Goal: Information Seeking & Learning: Learn about a topic

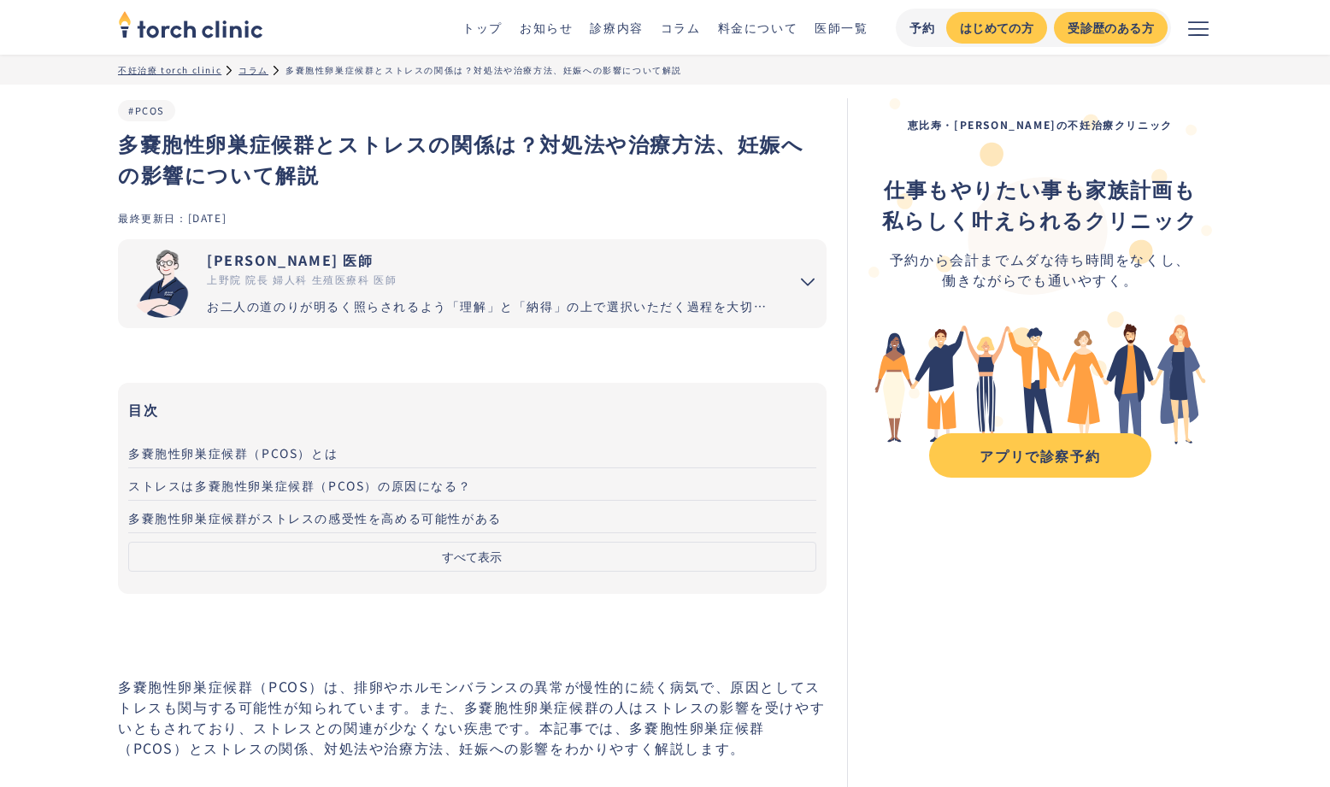
scroll to position [5, 0]
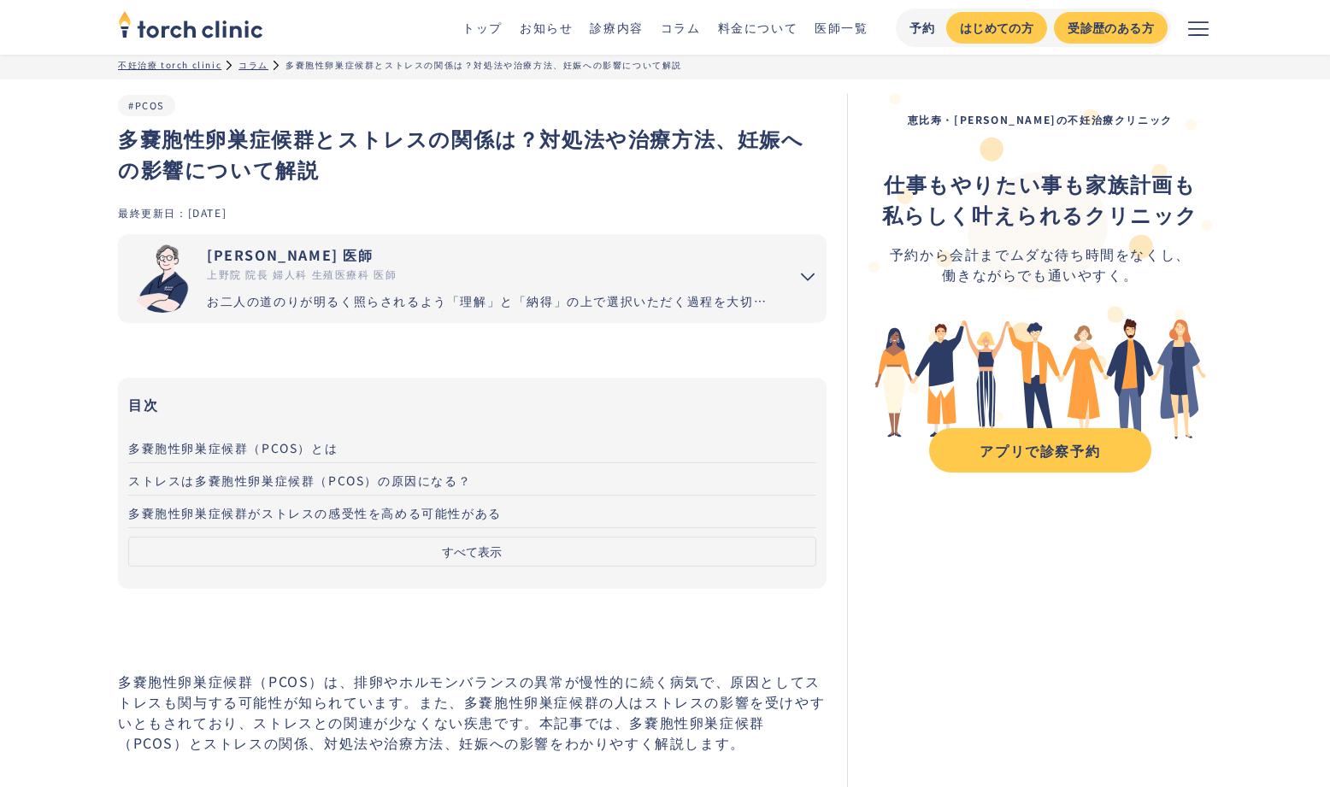
click at [492, 539] on button "すべて表示" at bounding box center [472, 552] width 688 height 30
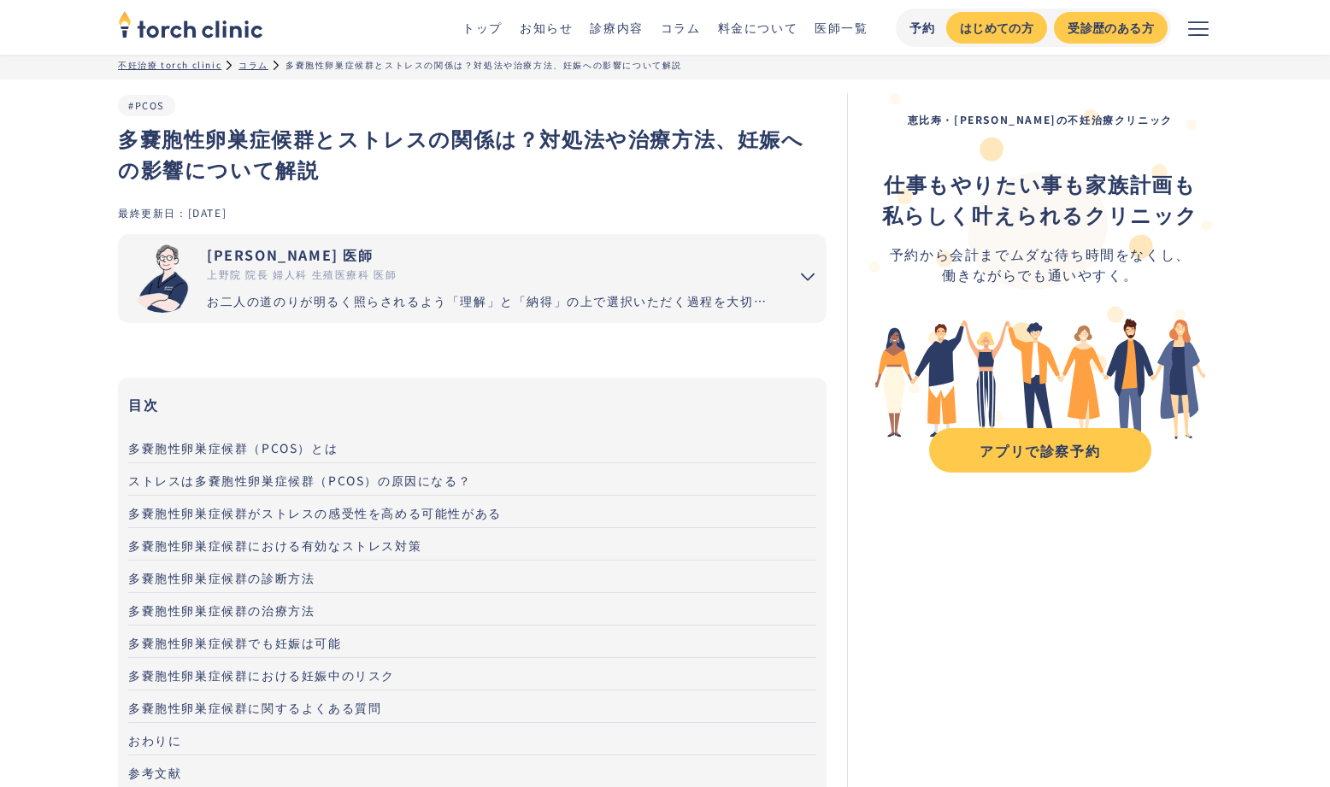
click at [285, 604] on span "多嚢胞性卵巣症候群の治療方法" at bounding box center [221, 610] width 186 height 17
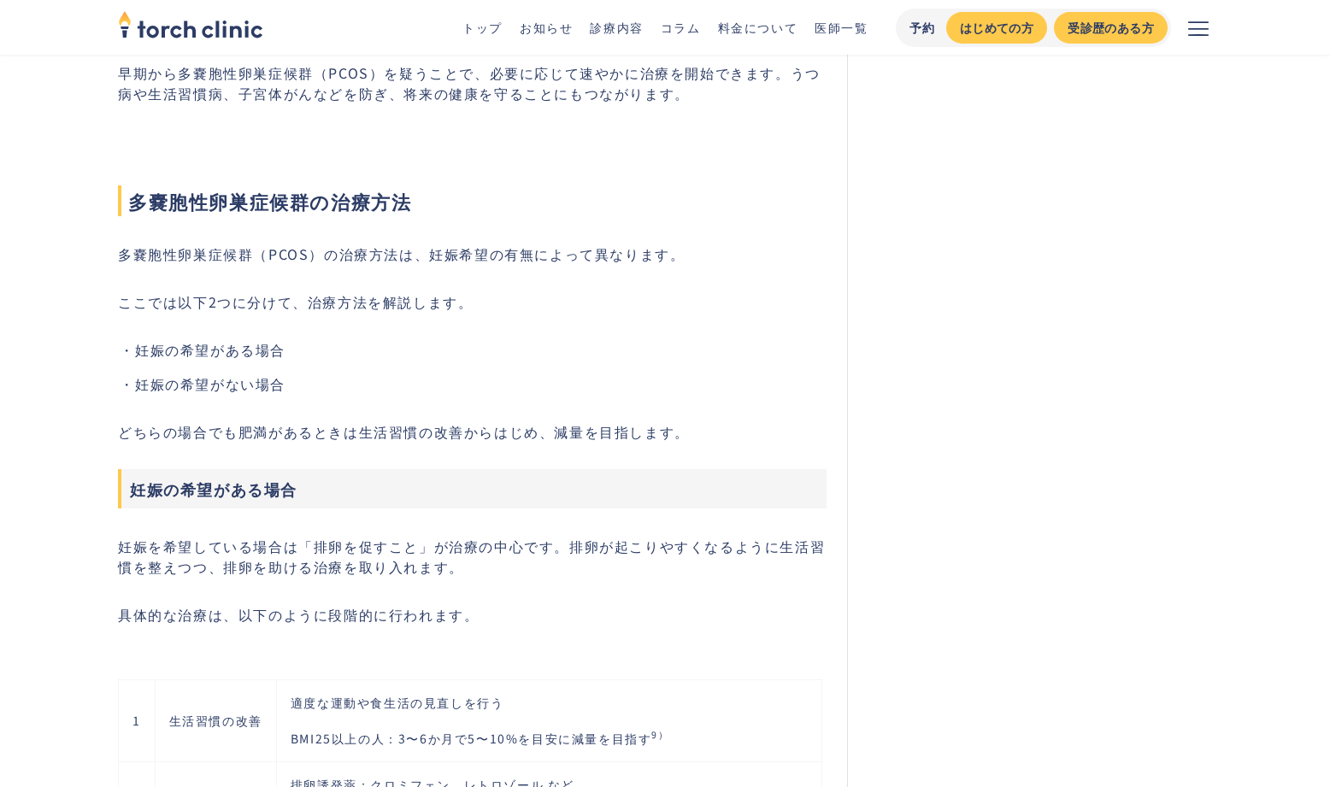
scroll to position [4816, 0]
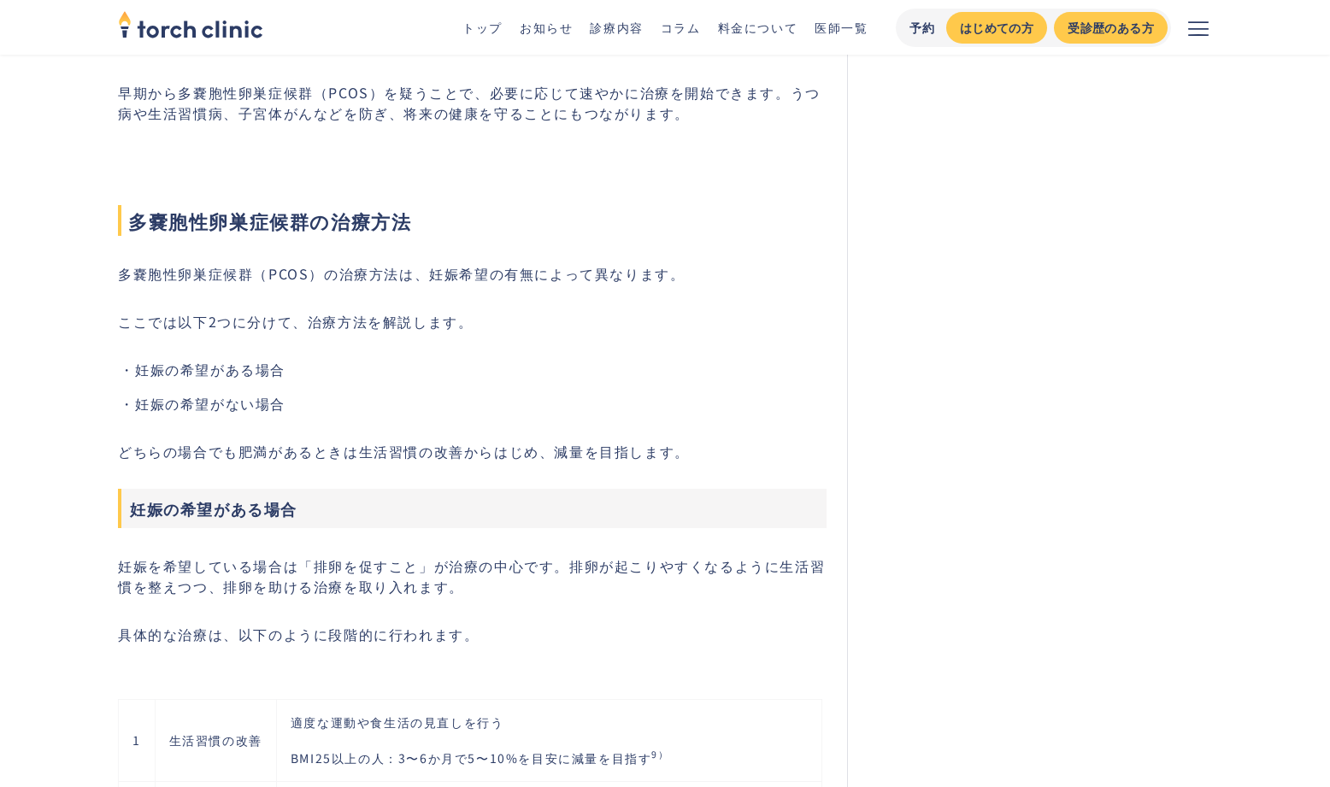
click at [121, 205] on span "多嚢胞性卵巣症候群の治療方法" at bounding box center [472, 220] width 709 height 31
click at [131, 215] on span "多嚢胞性卵巣症候群の治療方法" at bounding box center [472, 220] width 709 height 31
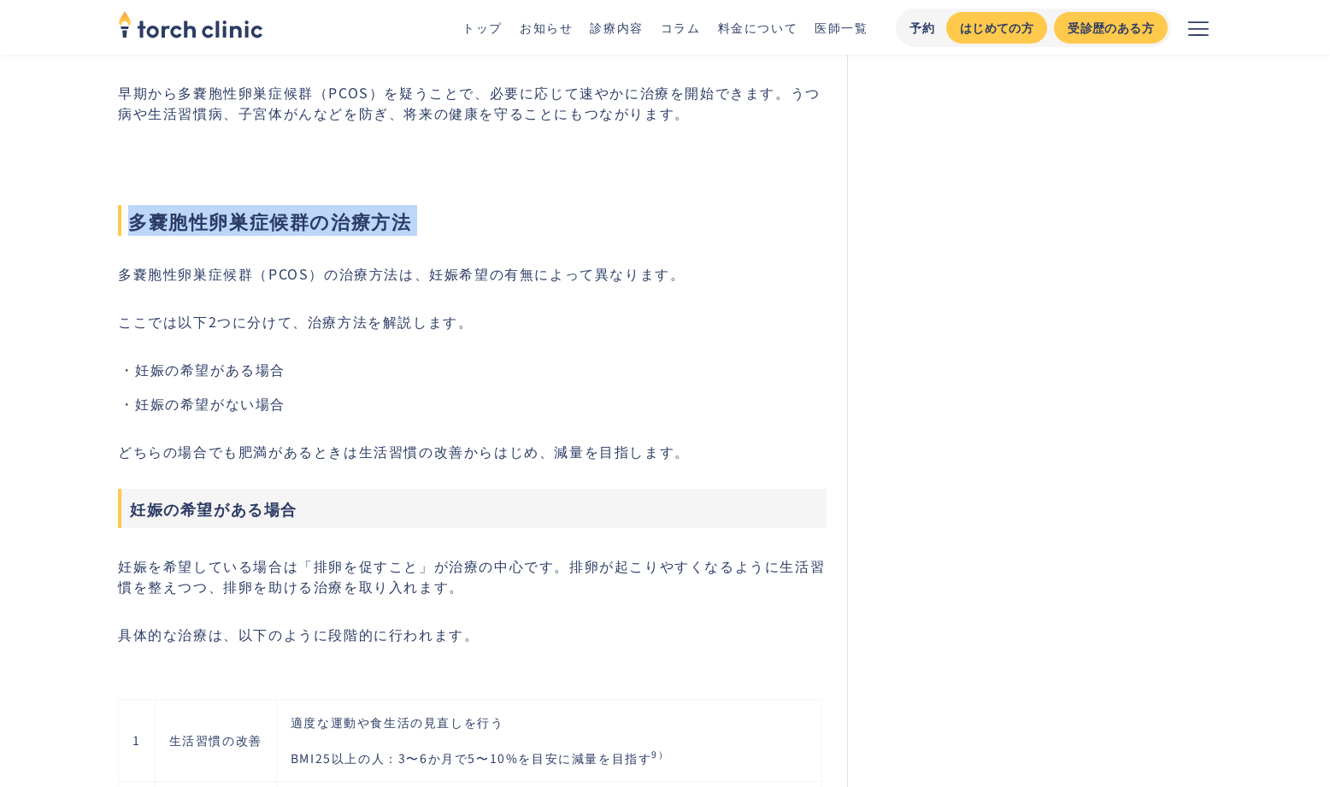
drag, startPoint x: 131, startPoint y: 215, endPoint x: 441, endPoint y: 206, distance: 310.5
click at [441, 206] on span "多嚢胞性卵巣症候群の治療方法" at bounding box center [472, 220] width 709 height 31
copy span "多嚢胞性卵巣症候群の治療方法"
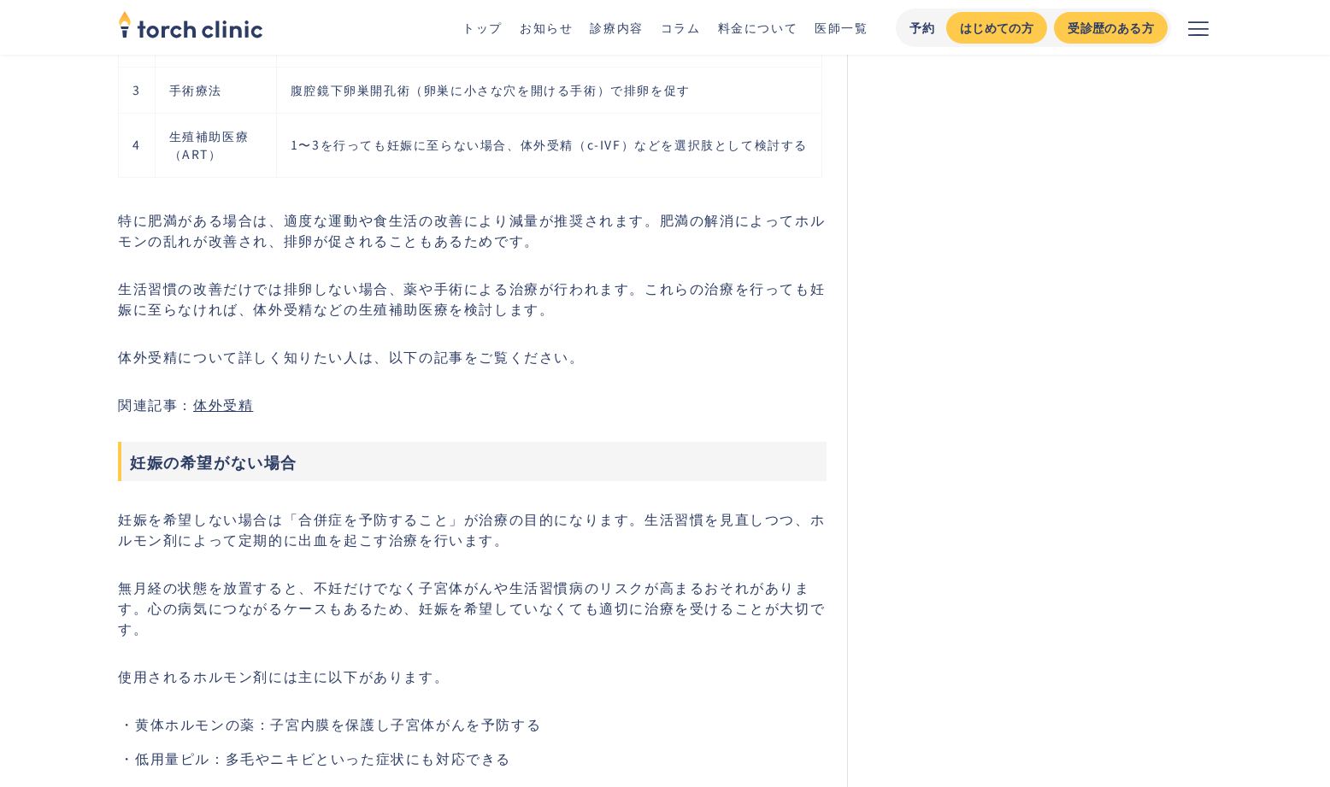
scroll to position [5919, 0]
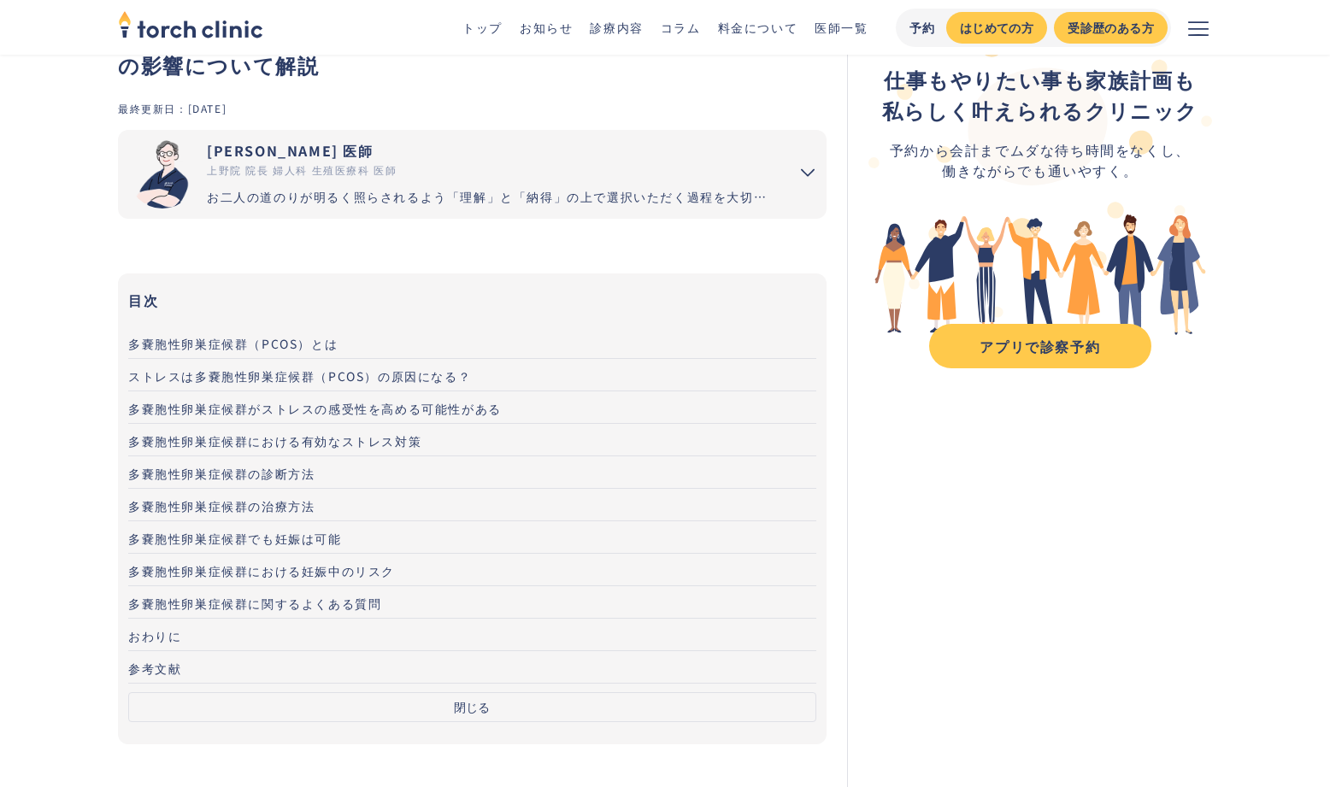
scroll to position [121, 0]
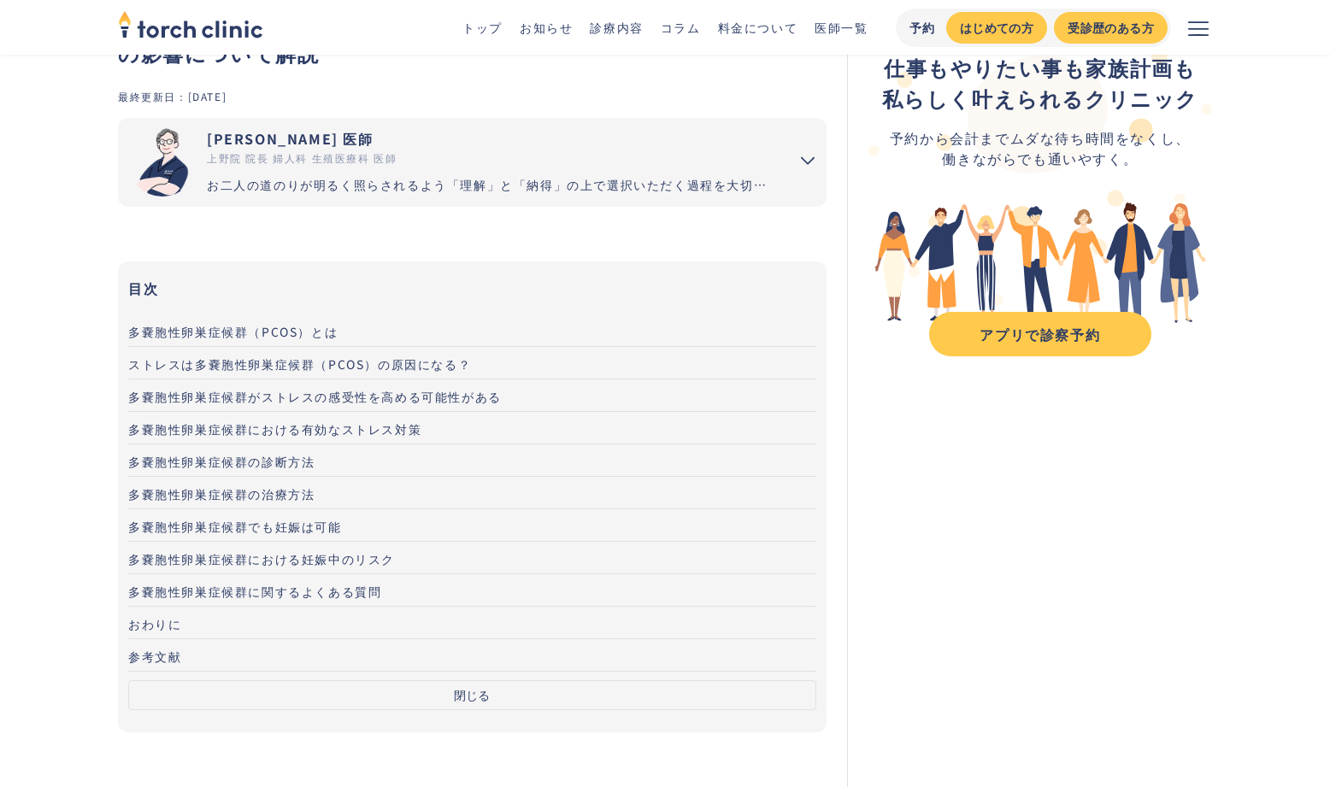
click at [227, 493] on span "多嚢胞性卵巣症候群の治療方法" at bounding box center [221, 494] width 186 height 17
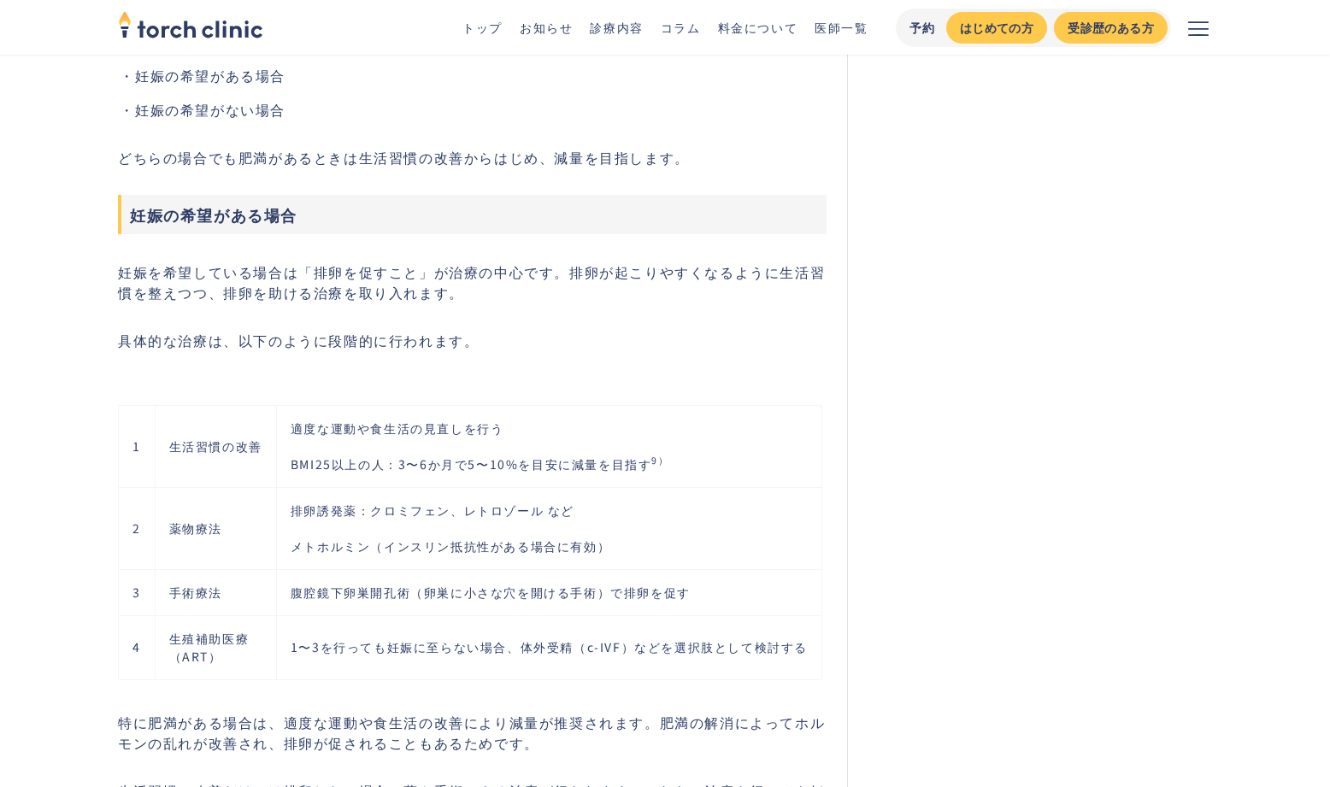
scroll to position [4917, 0]
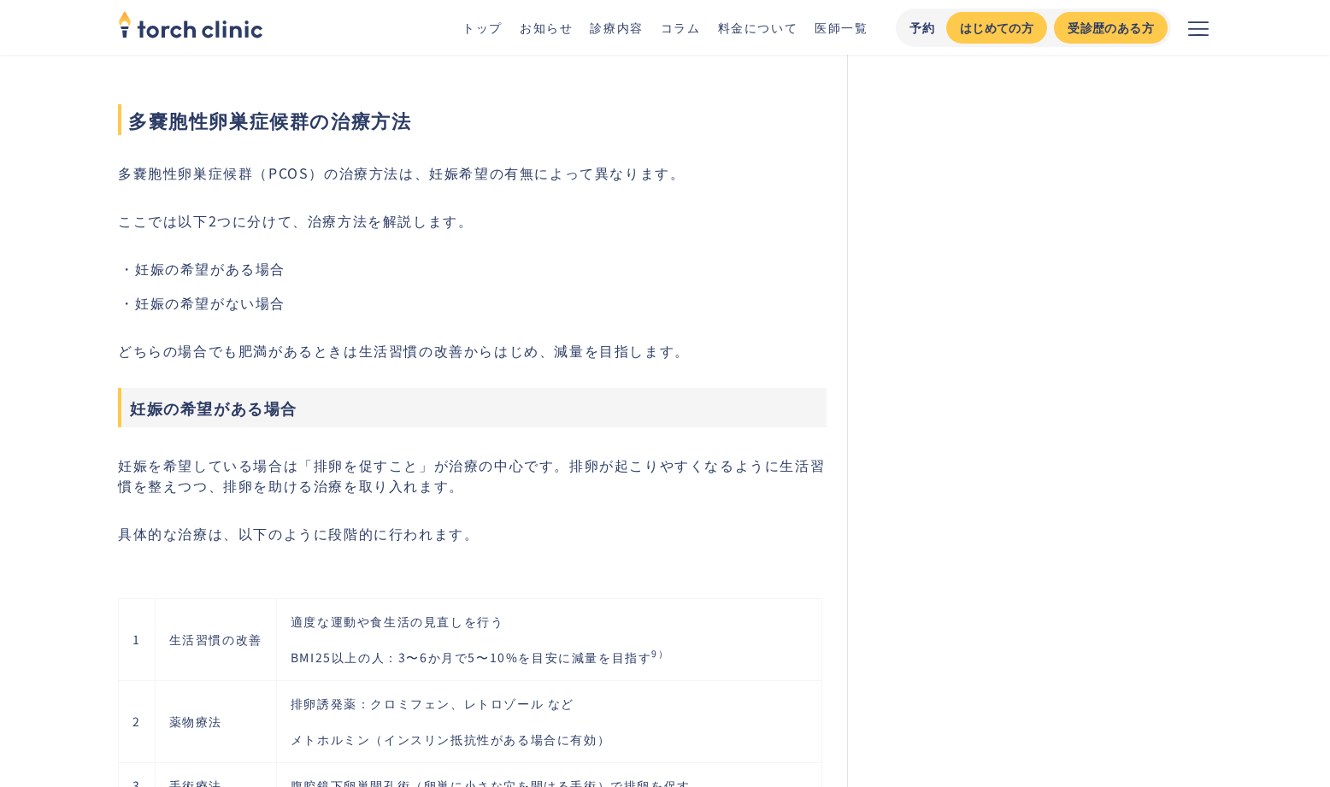
click at [128, 111] on span "多嚢胞性卵巣症候群の治療方法" at bounding box center [472, 119] width 709 height 31
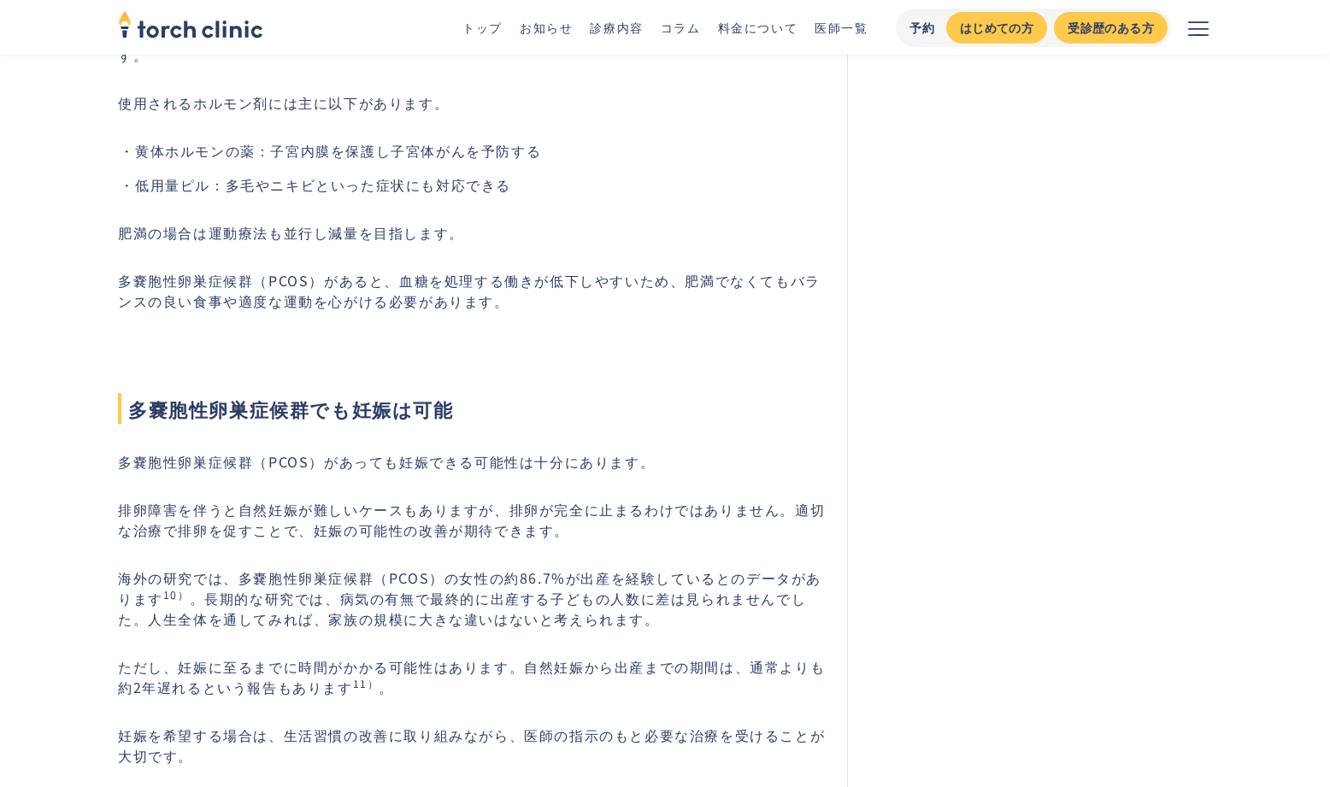
scroll to position [5456, 0]
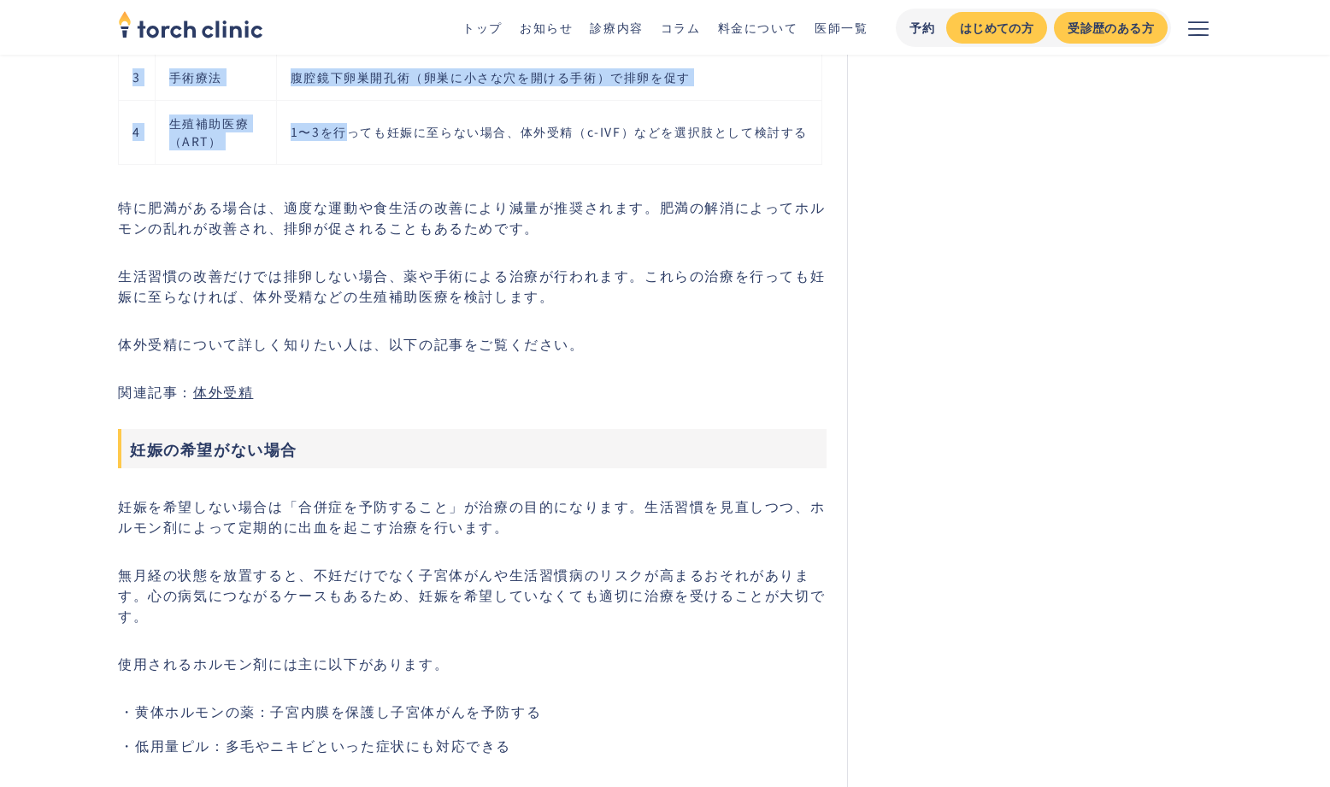
drag, startPoint x: 128, startPoint y: 111, endPoint x: 1101, endPoint y: -74, distance: 990.5
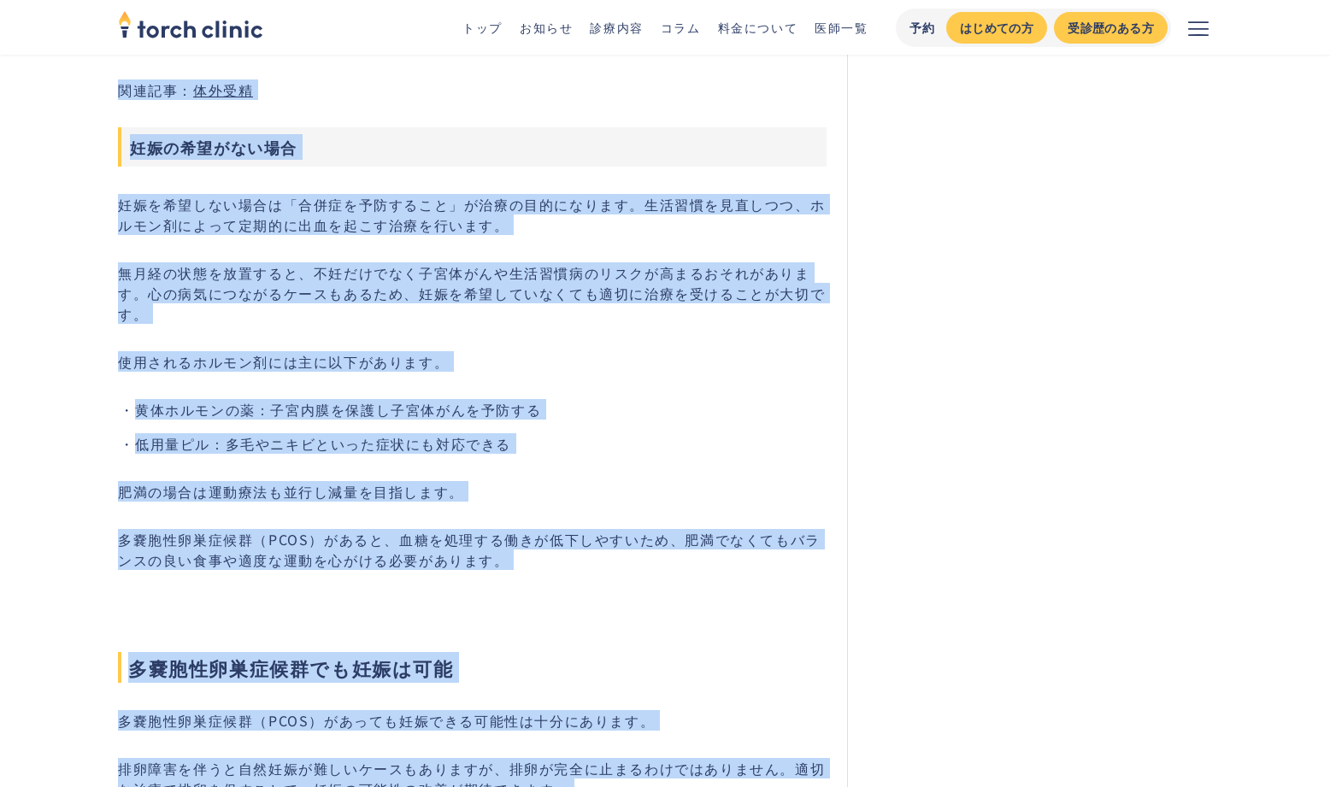
scroll to position [5924, 0]
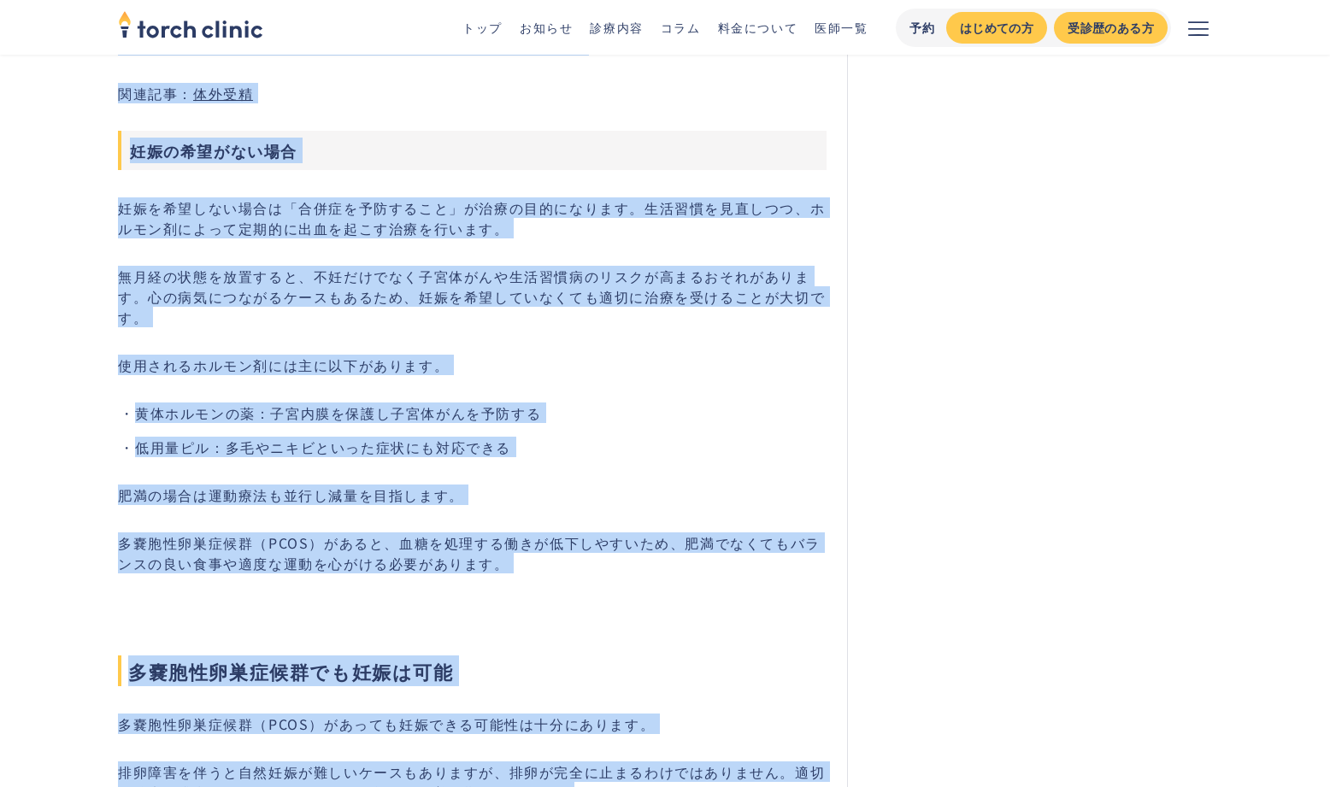
click at [226, 504] on p "肥満の場合は運動療法も並行し減量を目指します。" at bounding box center [472, 495] width 709 height 21
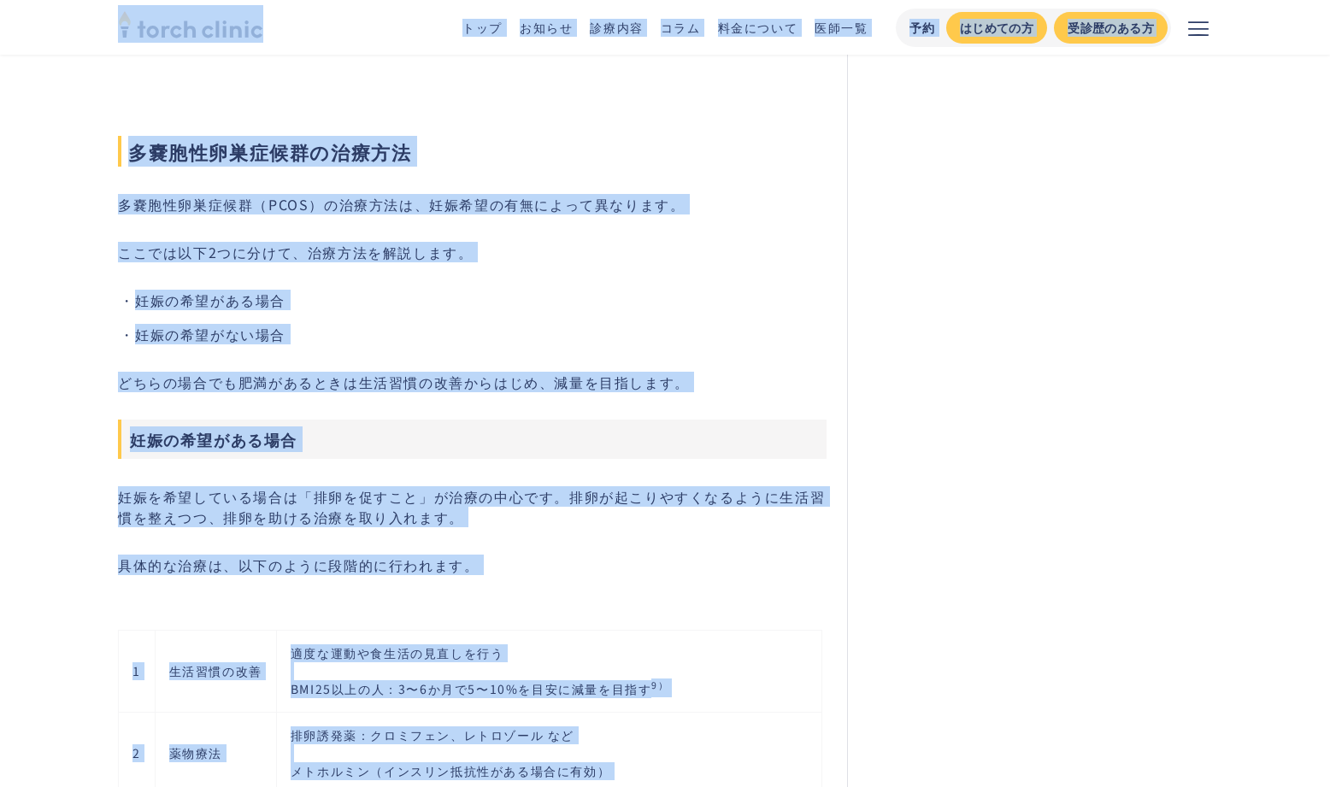
scroll to position [4861, 0]
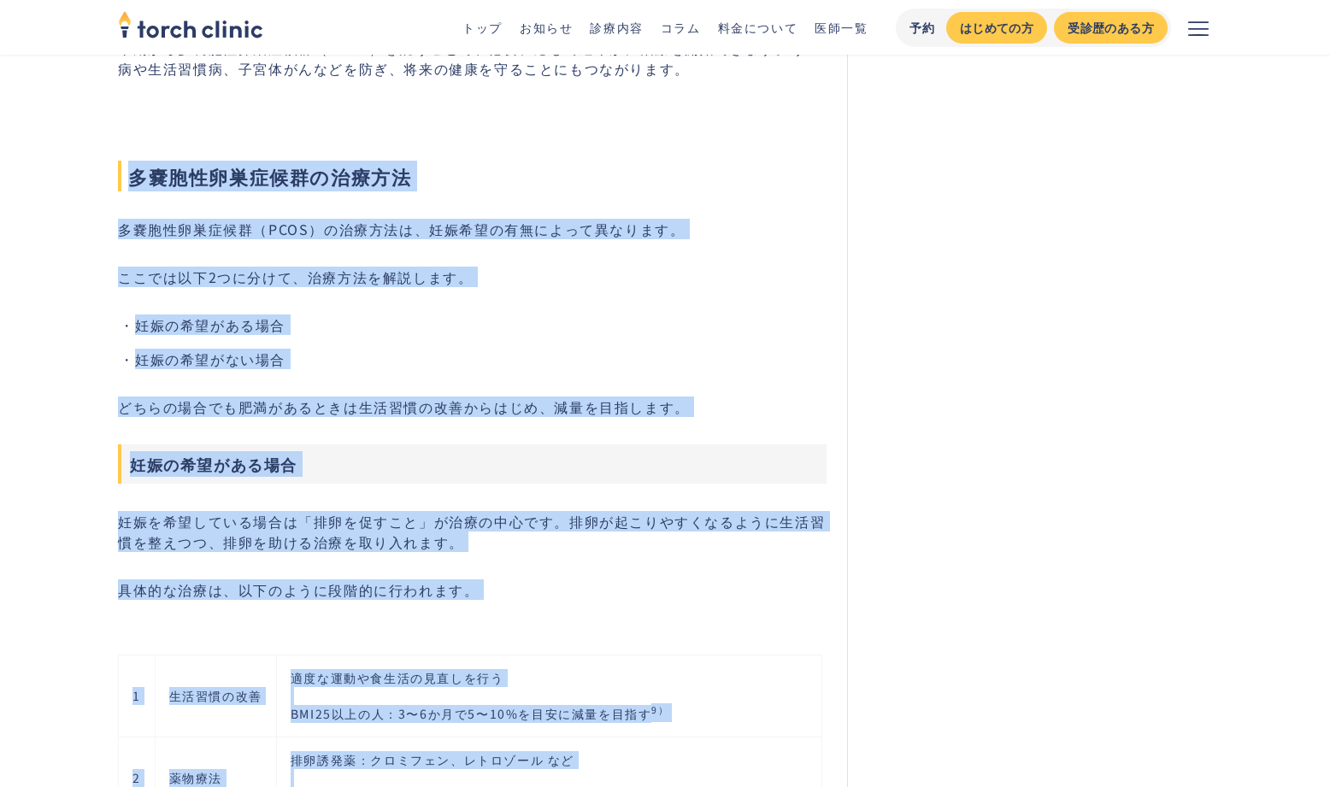
drag, startPoint x: 492, startPoint y: 563, endPoint x: 113, endPoint y: 162, distance: 551.0
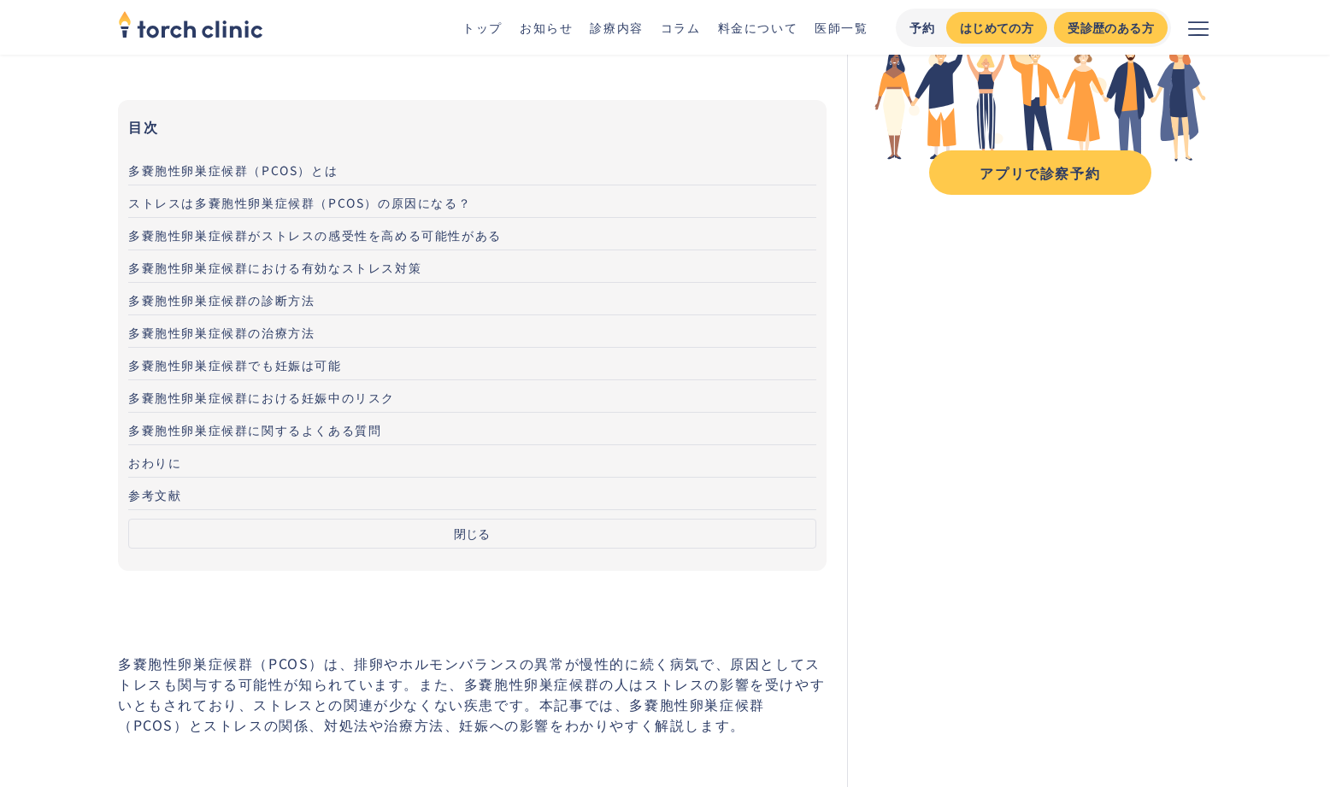
scroll to position [0, 0]
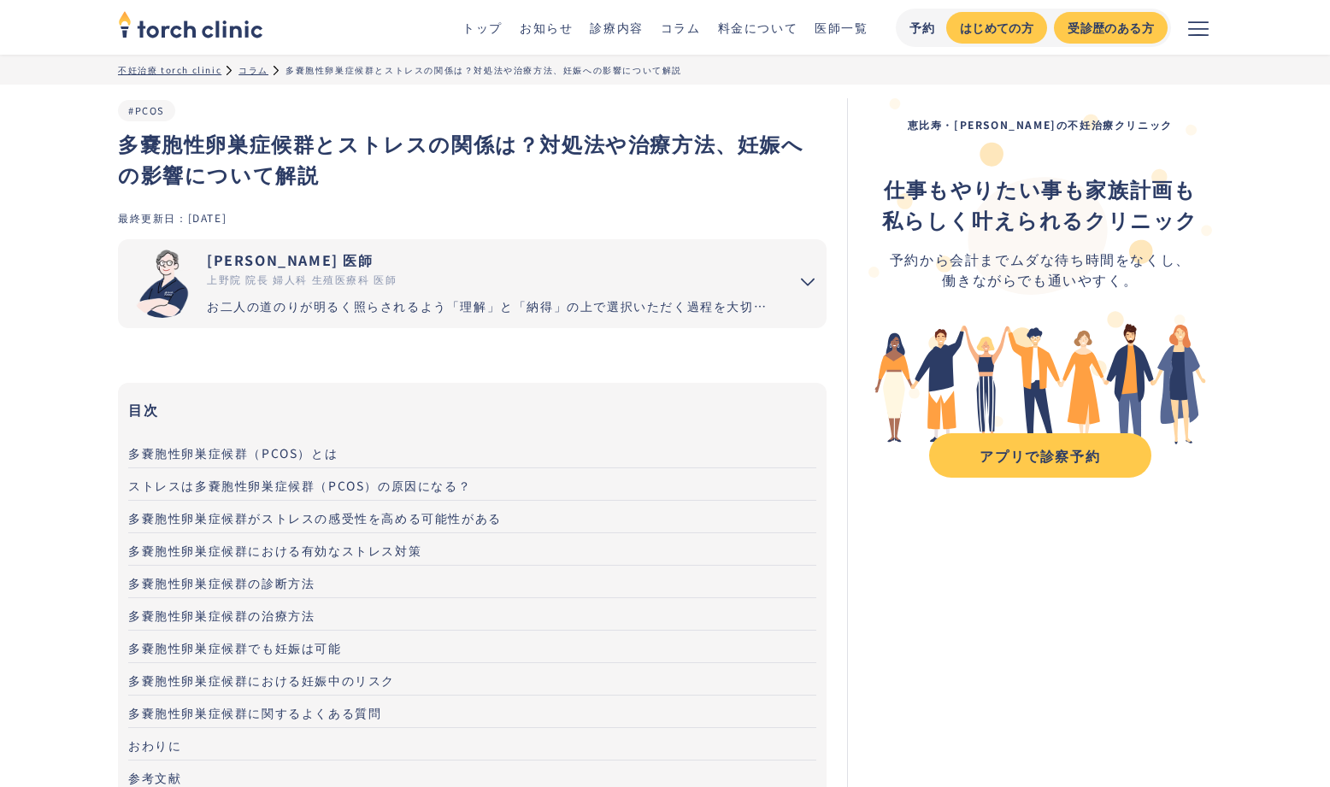
click at [450, 124] on div "多嚢胞性卵巣症候群とストレスの関係は？対処法や治療方法、妊娠への影響について解説 #PCOS" at bounding box center [472, 154] width 709 height 112
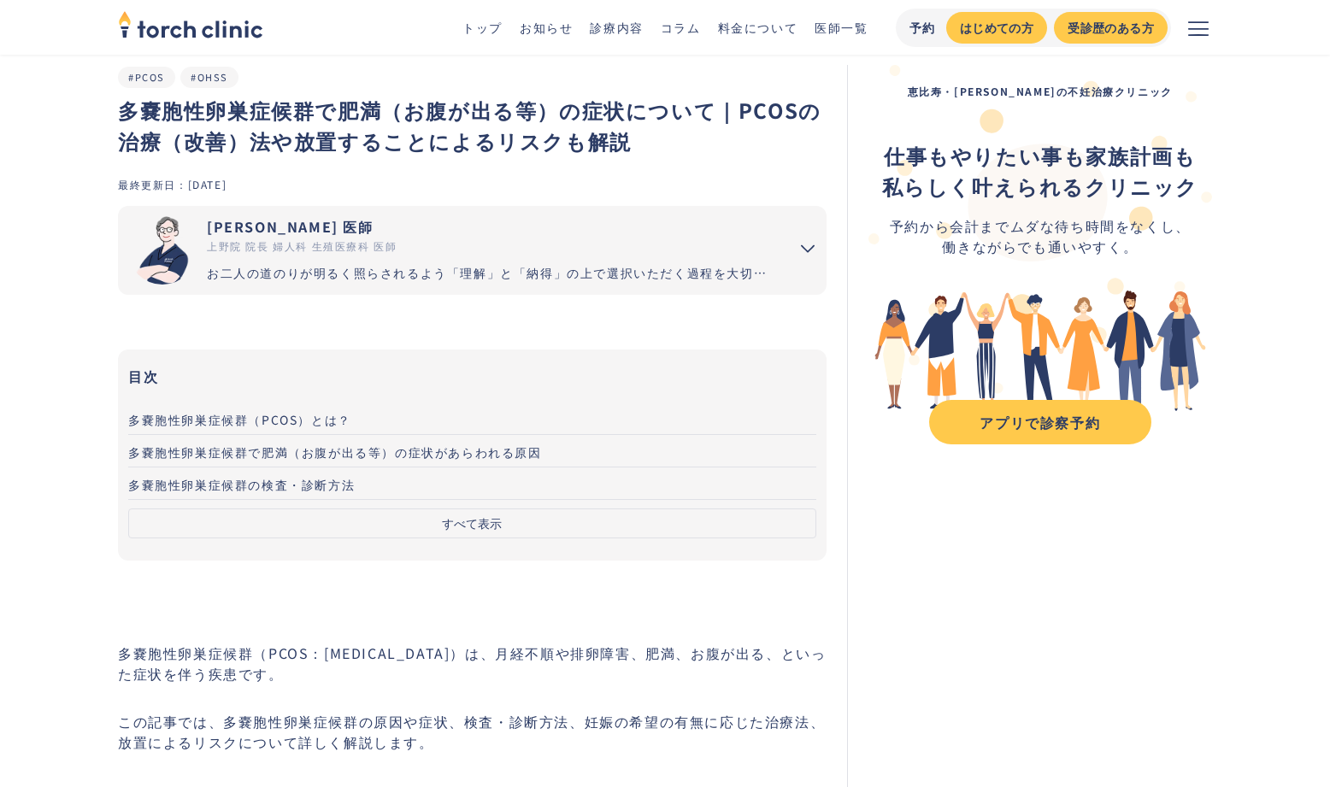
click at [461, 525] on button "すべて表示" at bounding box center [472, 524] width 688 height 30
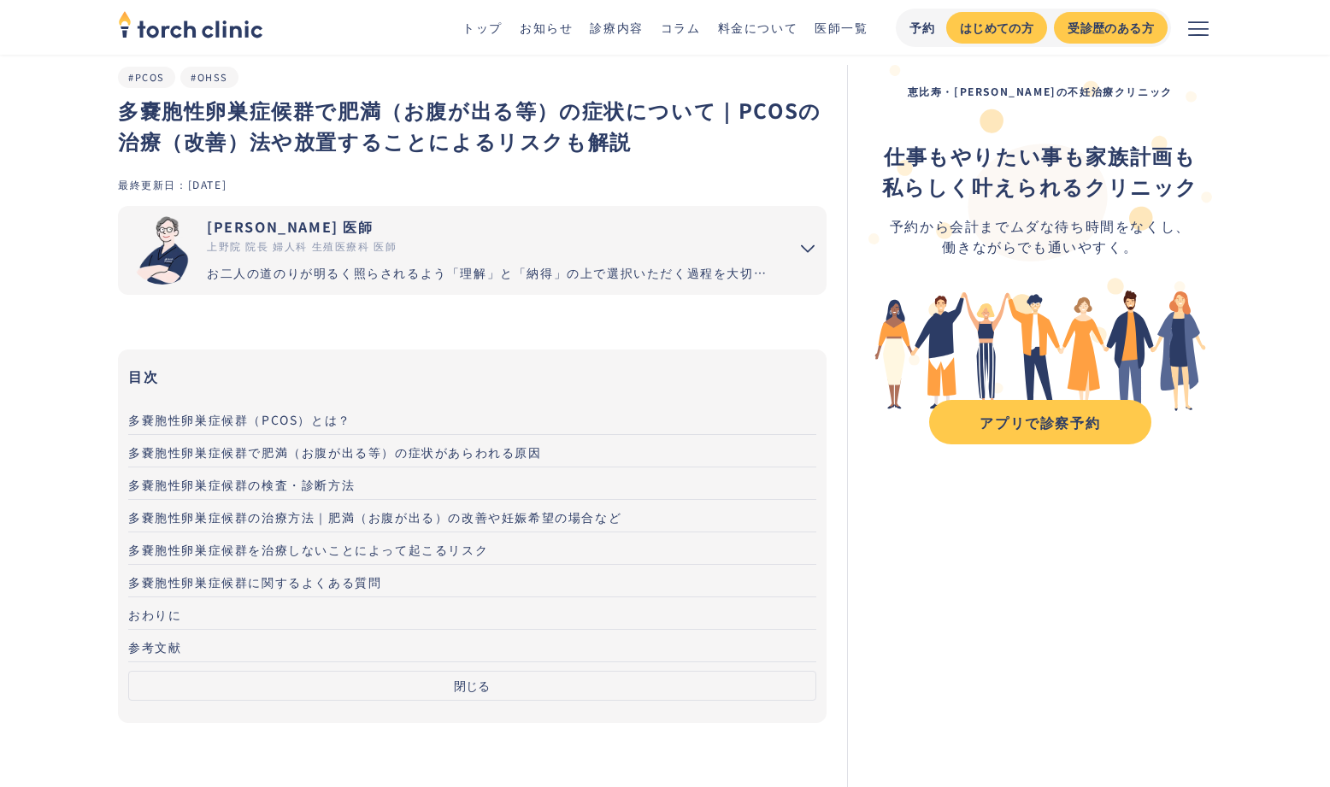
click at [359, 524] on span "多嚢胞性卵巣症候群の治療方法｜肥満（お腹が出る）の改善や妊娠希望の場合など" at bounding box center [374, 517] width 493 height 17
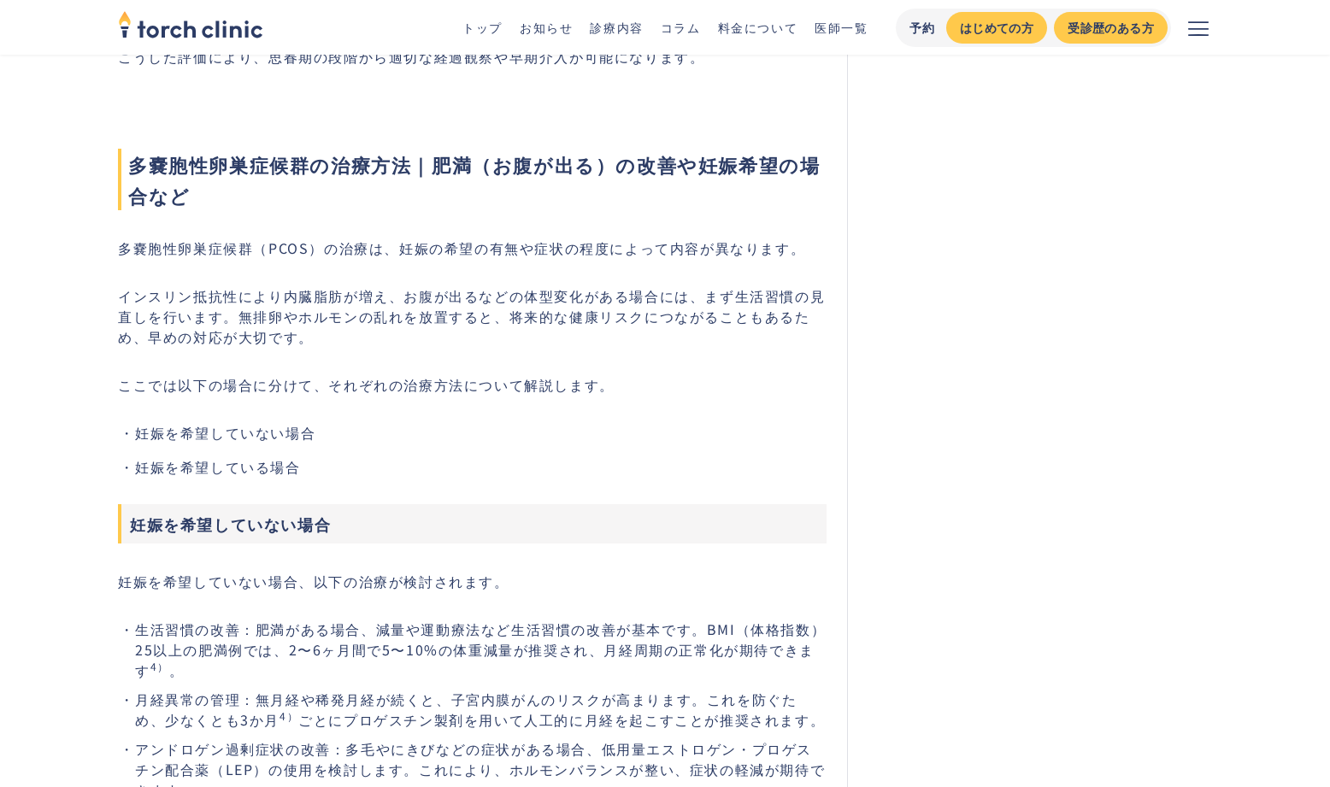
scroll to position [2967, 0]
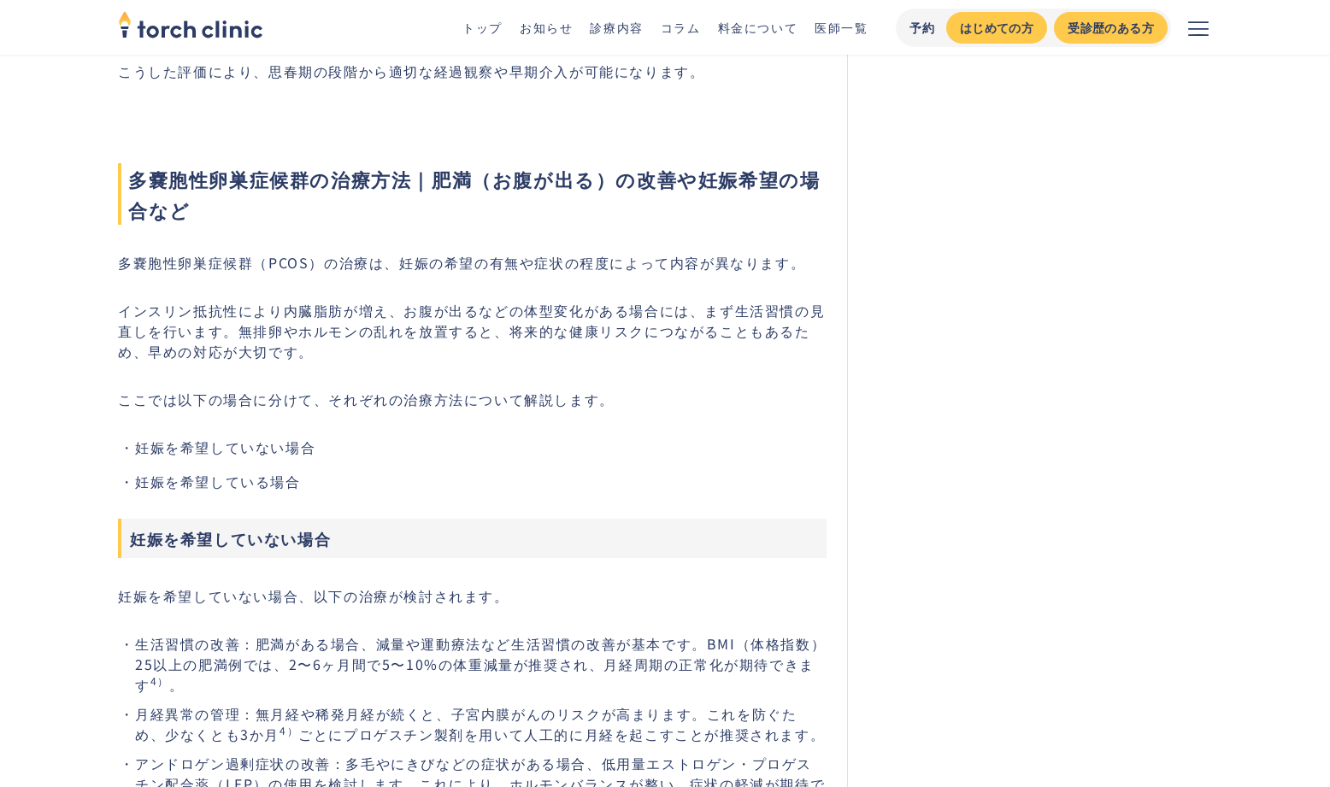
click at [153, 149] on h2 "多嚢胞性卵巣症候群の治療方法｜肥満（お腹が出る）の改善や妊娠希望の場合など" at bounding box center [472, 165] width 709 height 120
drag, startPoint x: 135, startPoint y: 180, endPoint x: 421, endPoint y: 180, distance: 285.6
click at [421, 180] on span "多嚢胞性卵巣症候群の治療方法｜肥満（お腹が出る）の改善や妊娠希望の場合など" at bounding box center [472, 194] width 709 height 62
copy span "多嚢胞性卵巣症候群の治療方法"
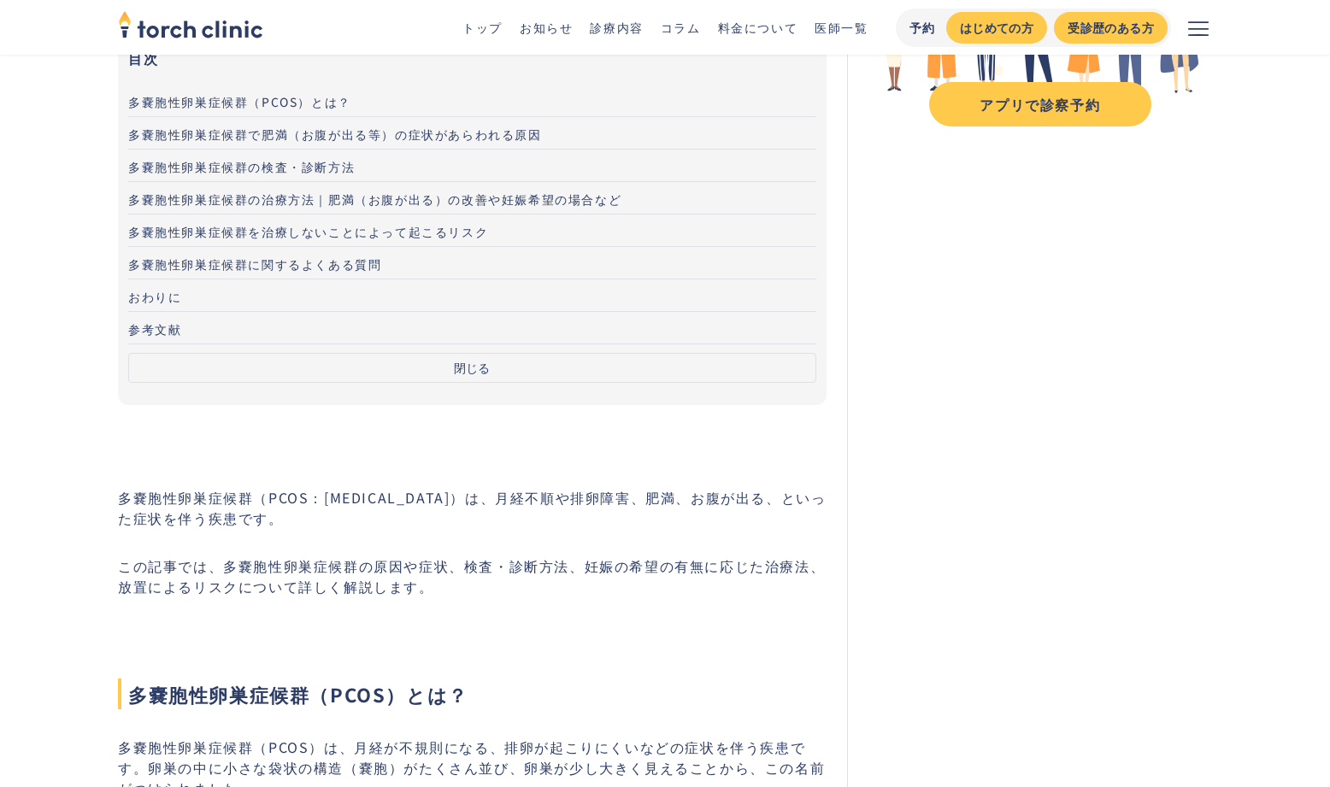
scroll to position [0, 0]
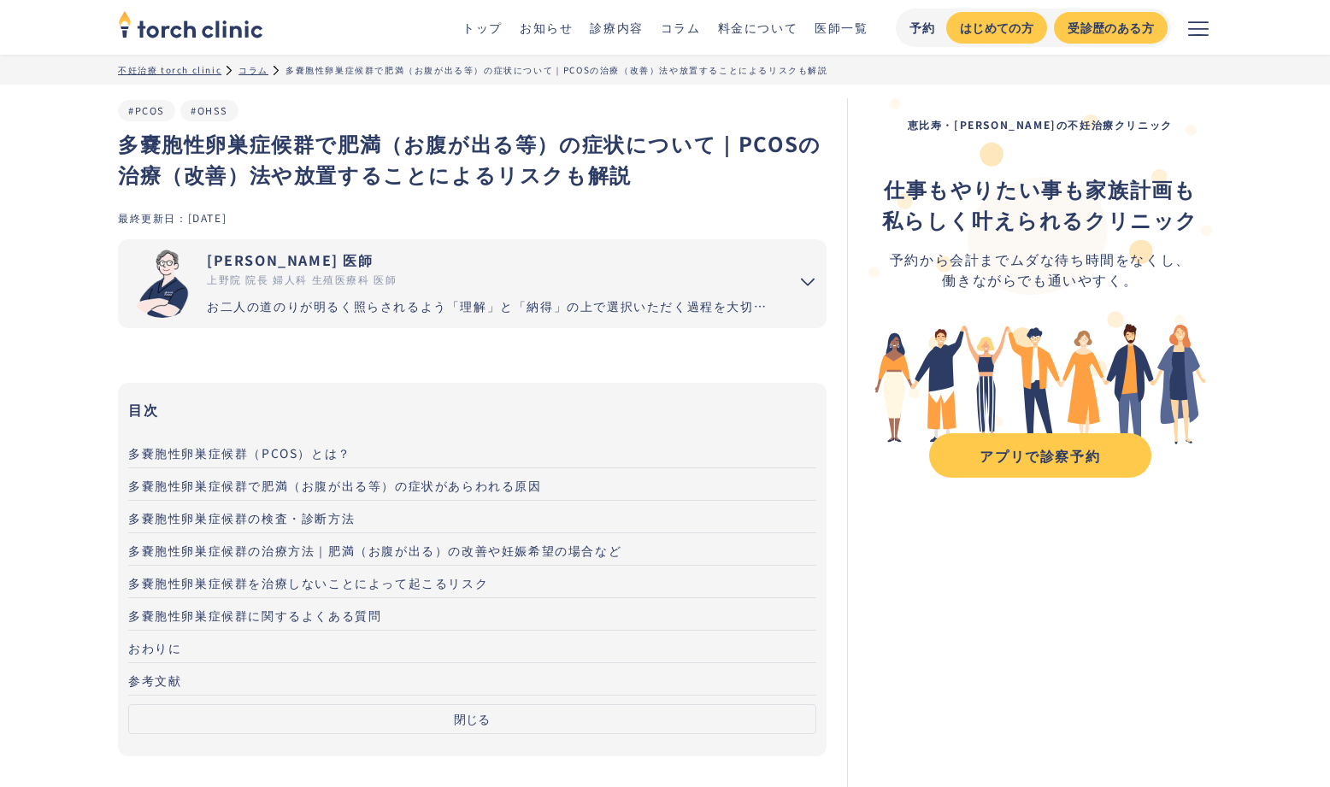
click at [199, 121] on div "多嚢胞性卵巣症候群で肥満（お腹が出る等）の症状について｜PCOSの治療（改善）法や放置することによるリスクも解説 #PCOS #OHSS" at bounding box center [472, 154] width 709 height 112
click at [120, 137] on h1 "多嚢胞性卵巣症候群で肥満（お腹が出る等）の症状について｜PCOSの治療（改善）法や放置することによるリスクも解説" at bounding box center [472, 159] width 709 height 62
click at [298, 526] on span "多嚢胞性卵巣症候群の検査・診断方法" at bounding box center [241, 518] width 227 height 17
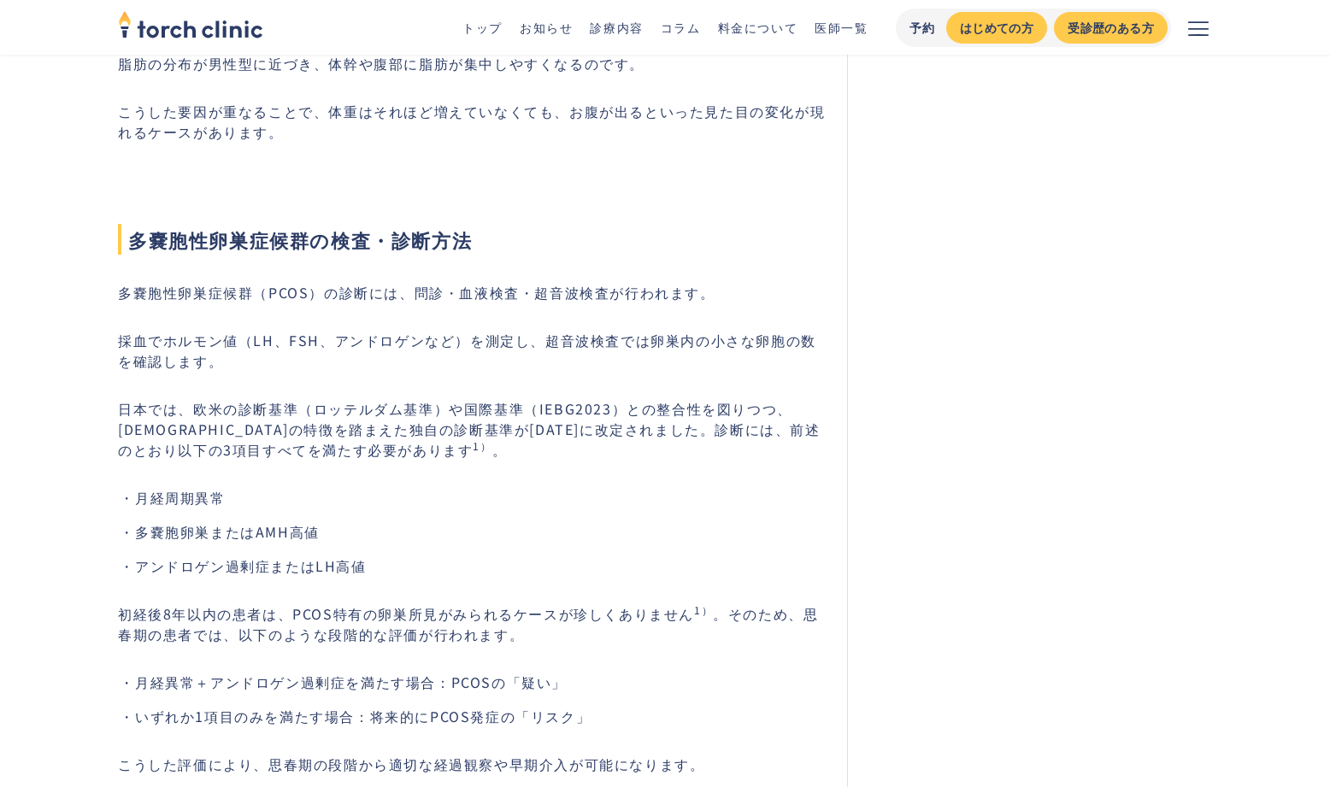
scroll to position [2273, 0]
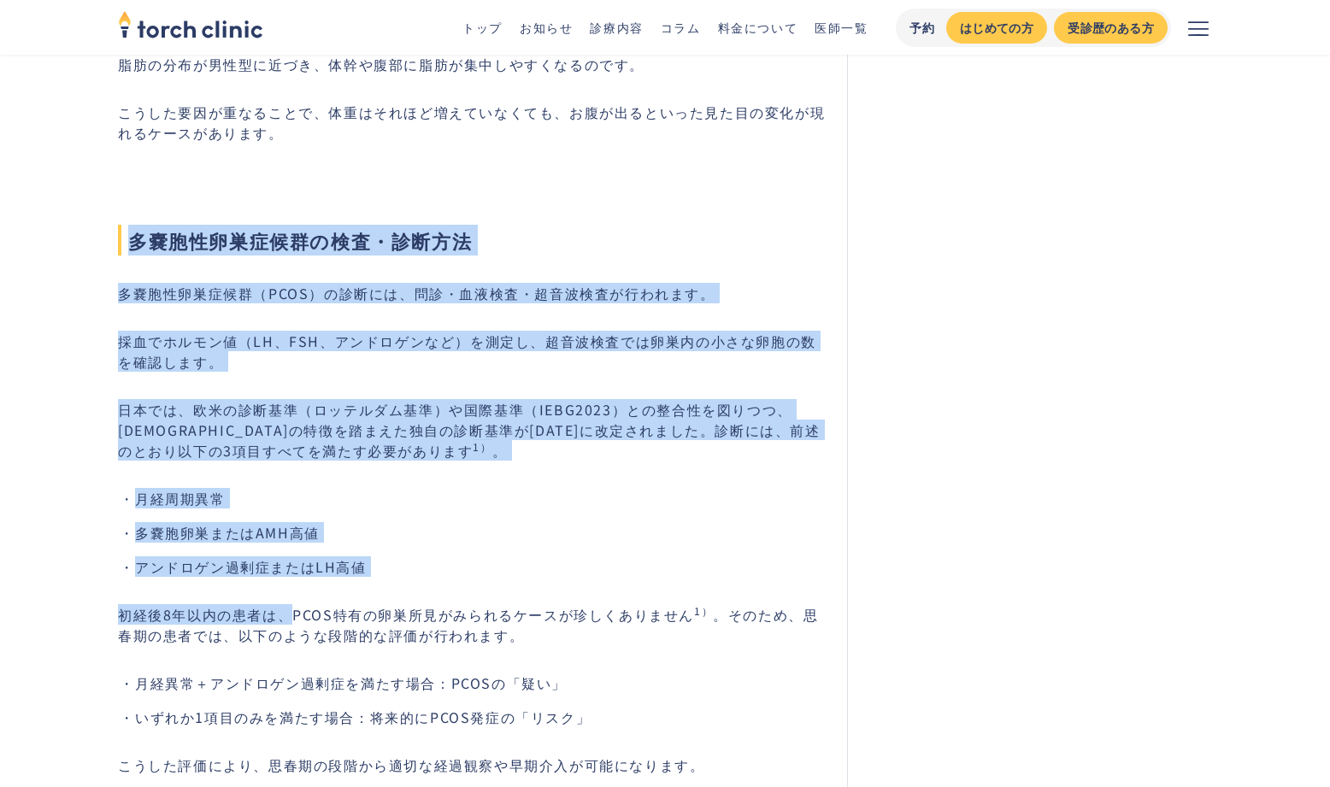
drag, startPoint x: 102, startPoint y: 220, endPoint x: 289, endPoint y: 609, distance: 431.7
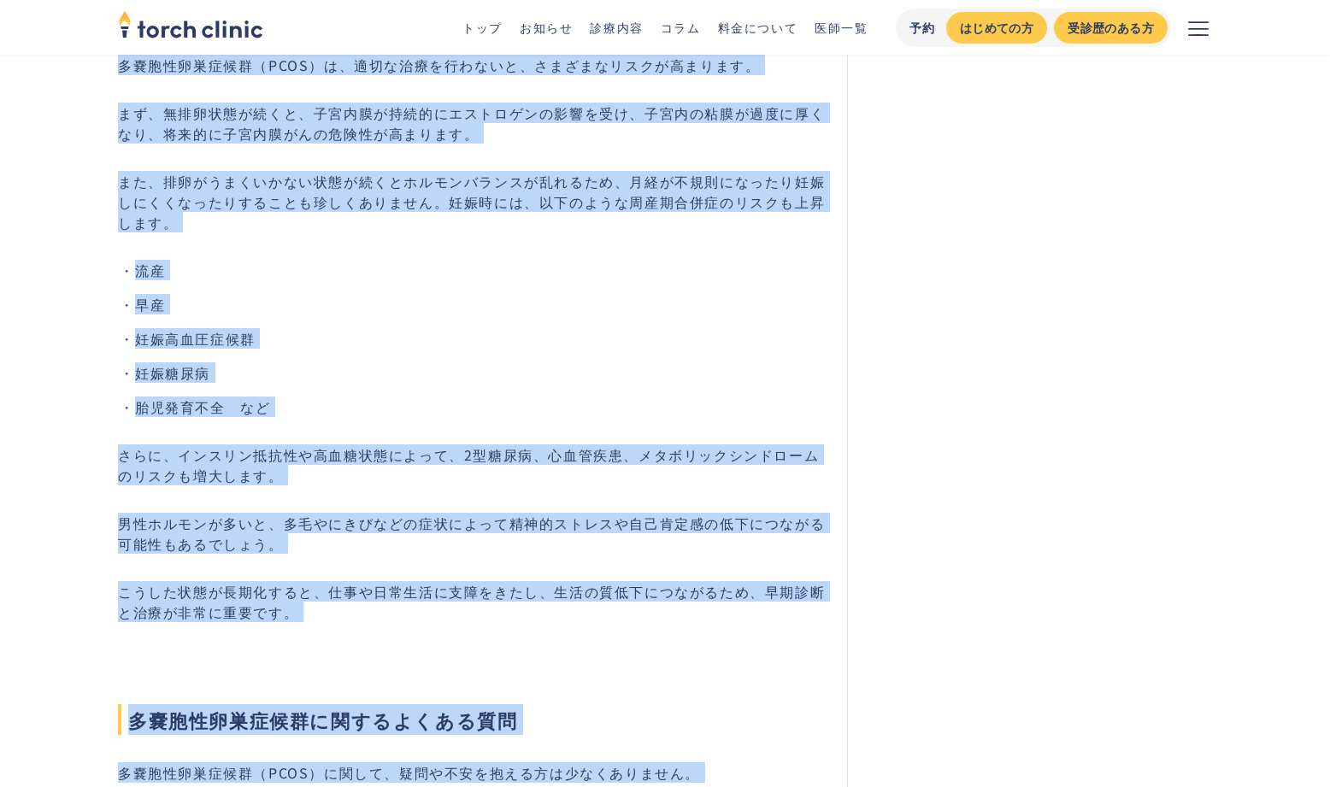
scroll to position [5042, 0]
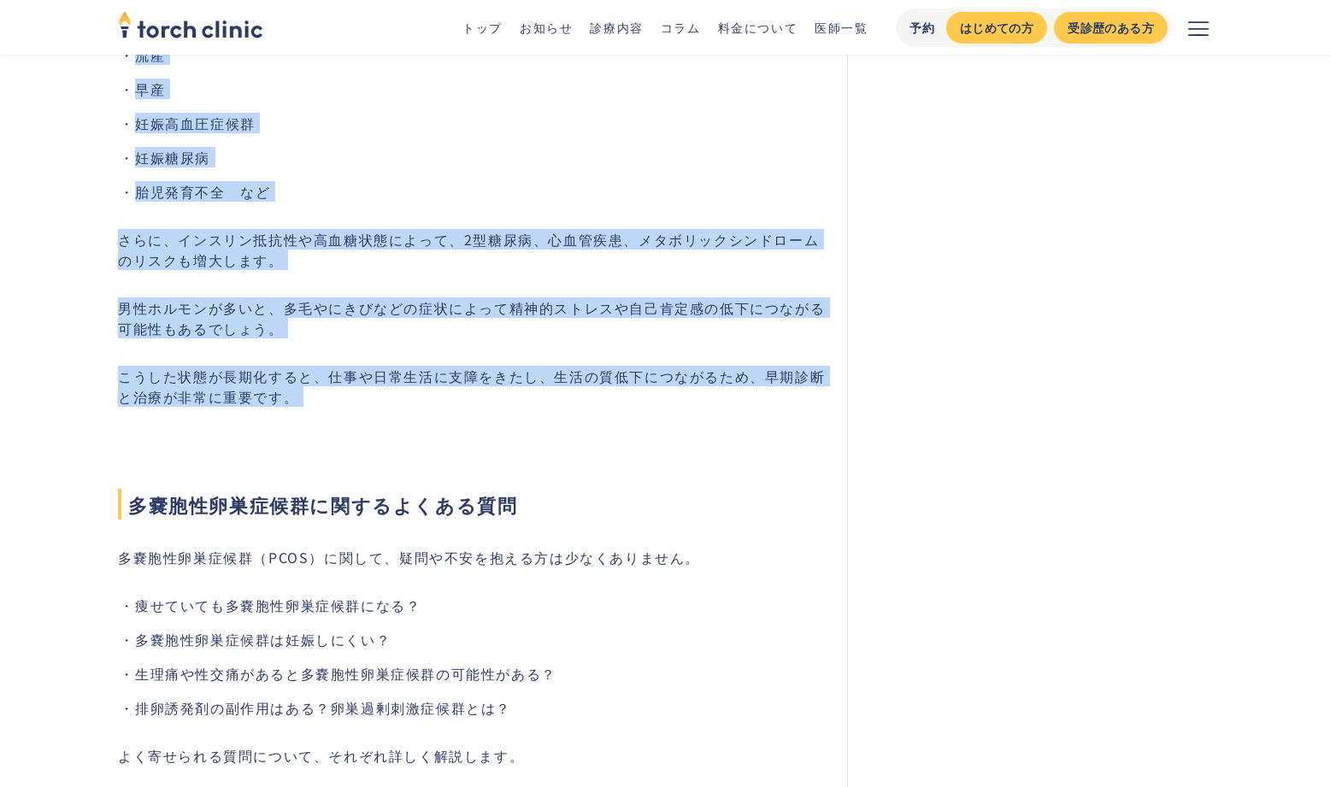
drag, startPoint x: 103, startPoint y: 141, endPoint x: 367, endPoint y: 410, distance: 376.7
copy div "多嚢胞性卵巣症候群の治療方法｜肥満（お腹が出る）の改善や妊娠希望の場合など 多嚢胞性卵巣症候群（PCOS）の治療は、妊娠の希望の有無や症状の程度によって内容が…"
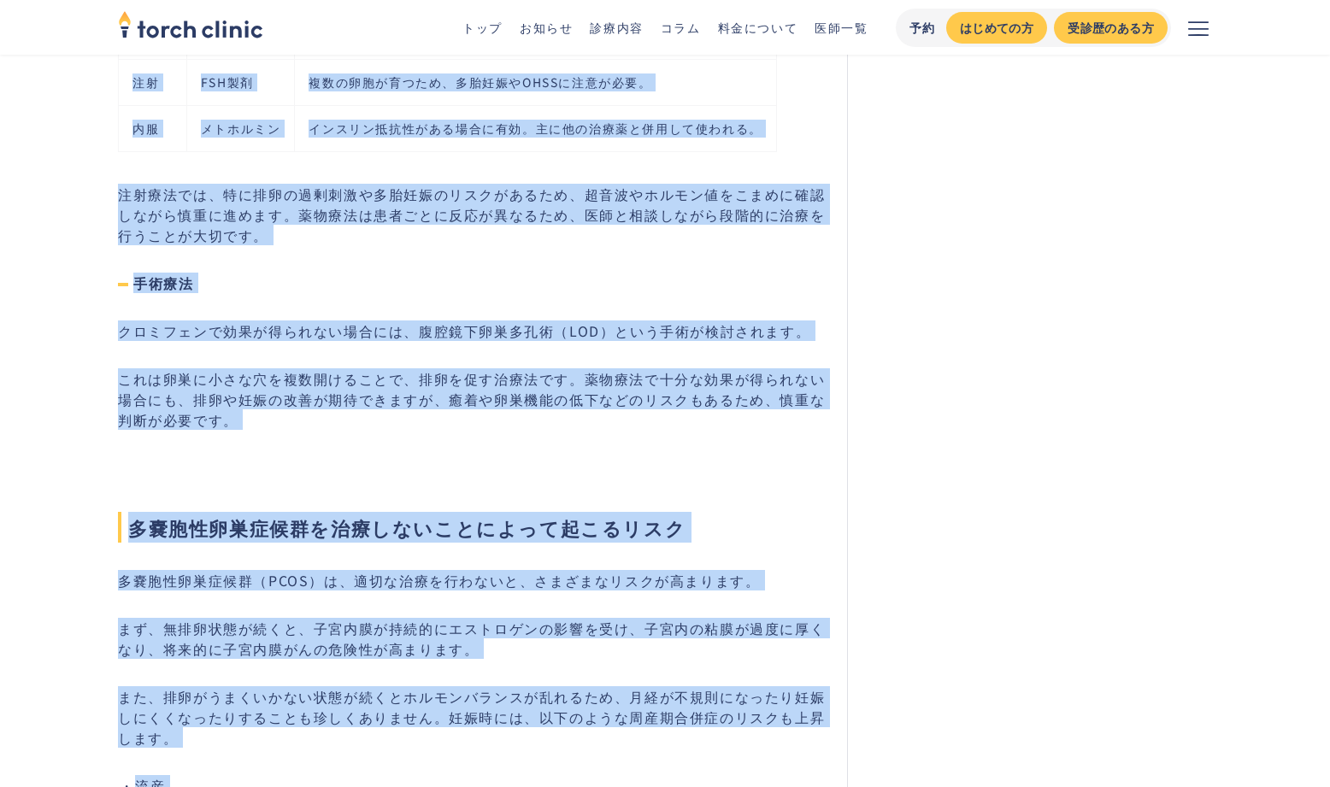
scroll to position [4292, 0]
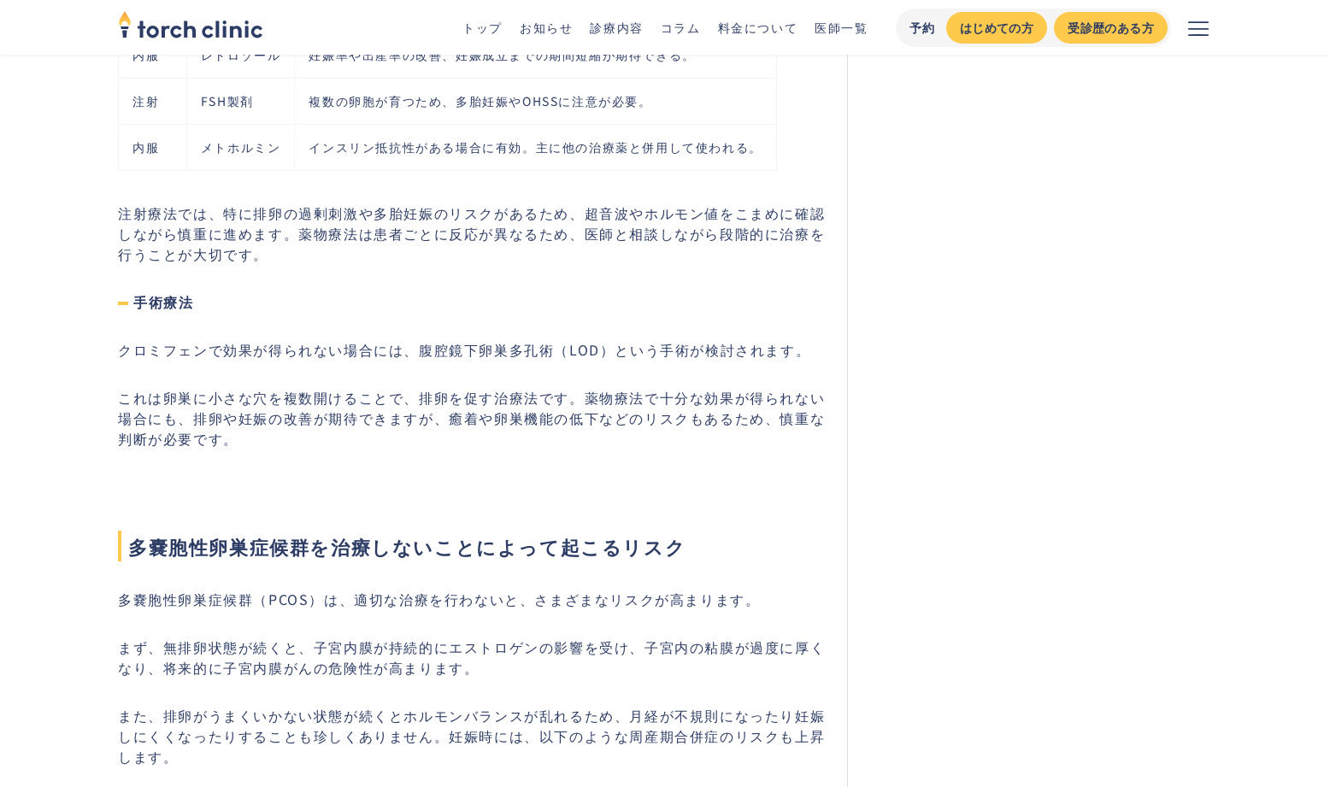
click at [340, 474] on h2 "多嚢胞性卵巣症候群を治療しないことによって起こるリスク" at bounding box center [472, 517] width 709 height 89
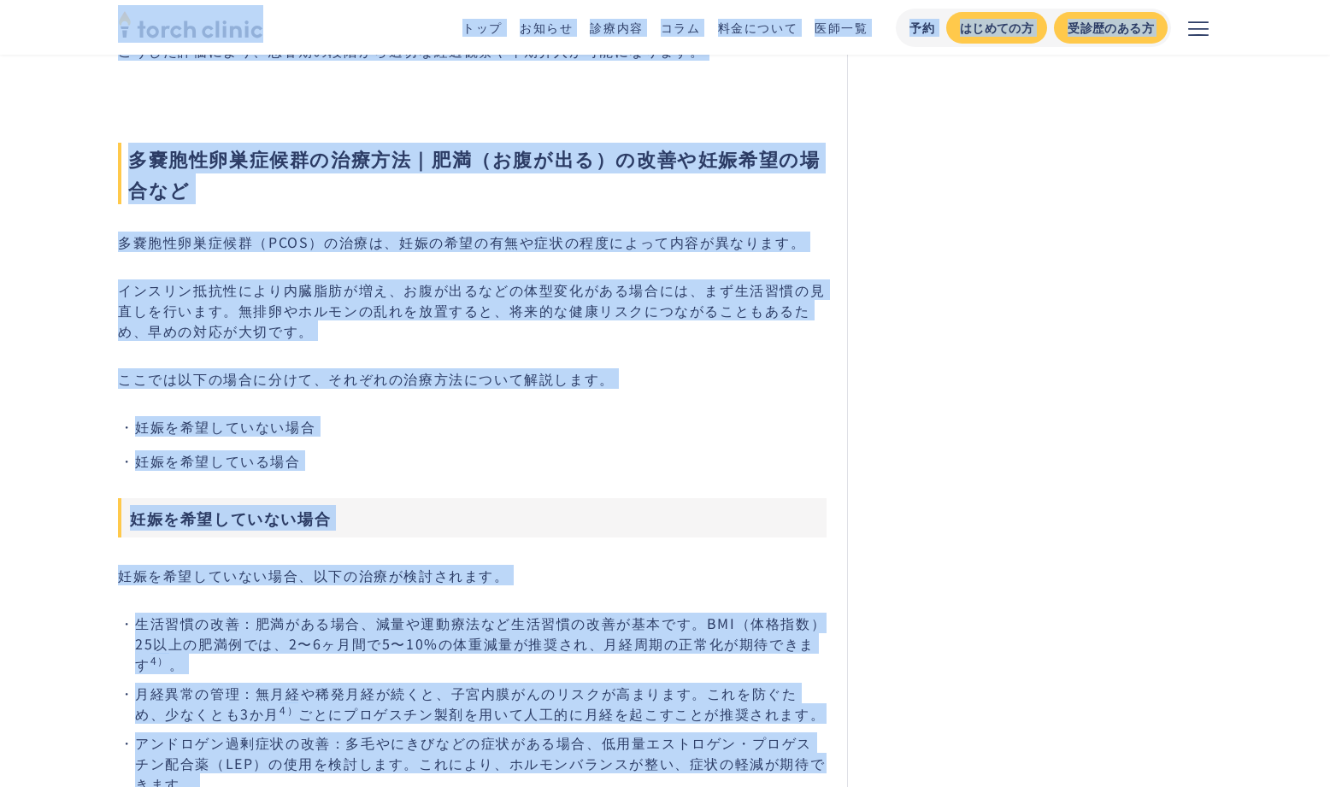
scroll to position [2976, 0]
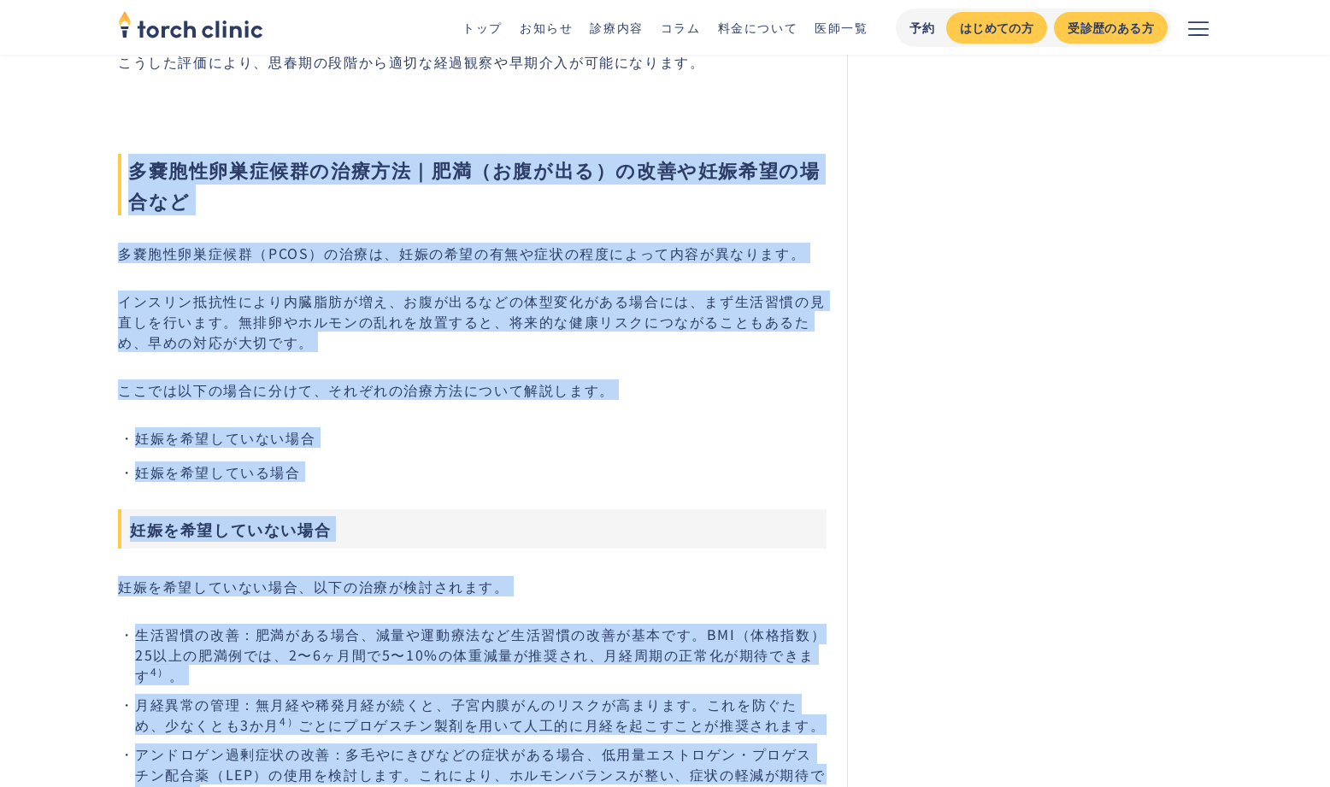
copy div "多嚢胞性卵巣症候群の治療方法｜肥満（お腹が出る）の改善や妊娠希望の場合など 多嚢胞性卵巣症候群（PCOS）の治療は、妊娠の希望の有無や症状の程度によって内容が…"
drag, startPoint x: 330, startPoint y: 457, endPoint x: 132, endPoint y: 173, distance: 346.3
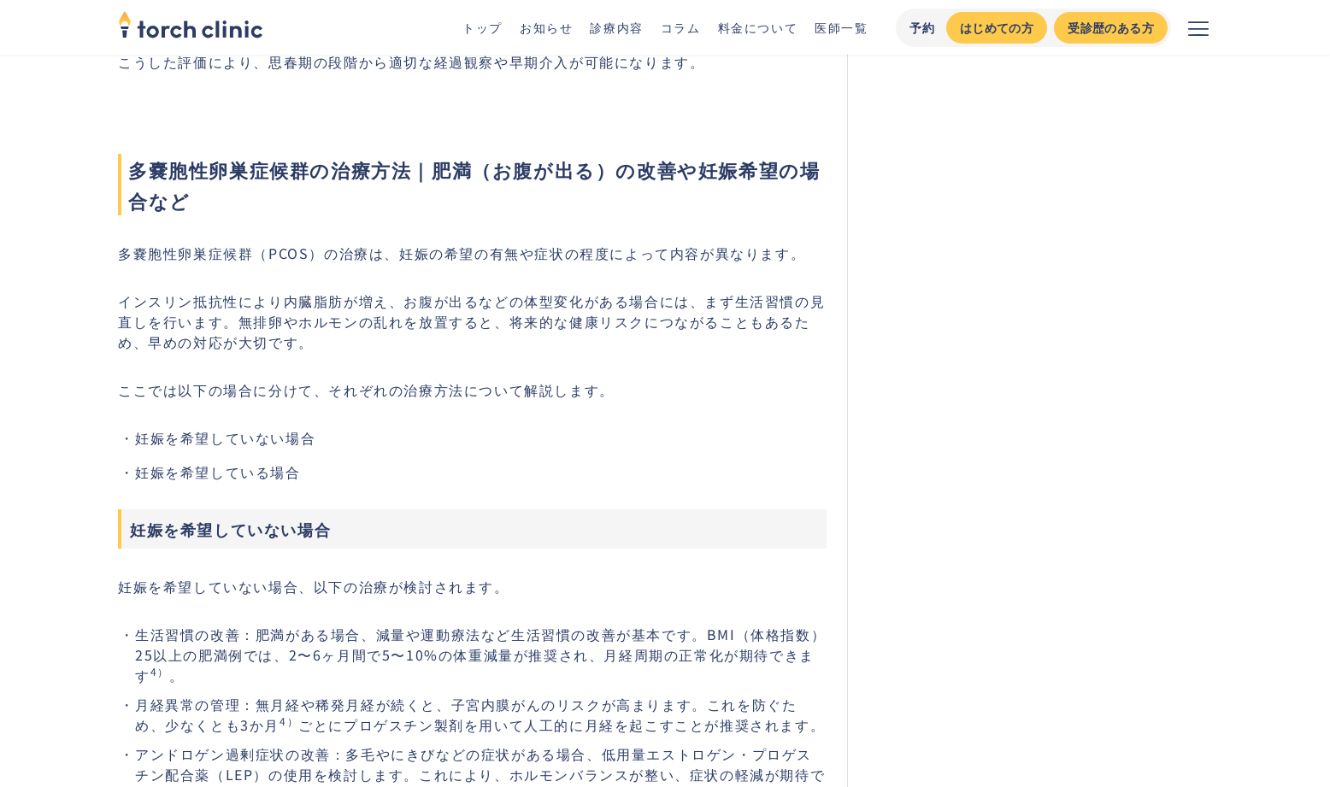
click at [260, 215] on span "多嚢胞性卵巣症候群の治療方法｜肥満（お腹が出る）の改善や妊娠希望の場合など" at bounding box center [472, 185] width 709 height 62
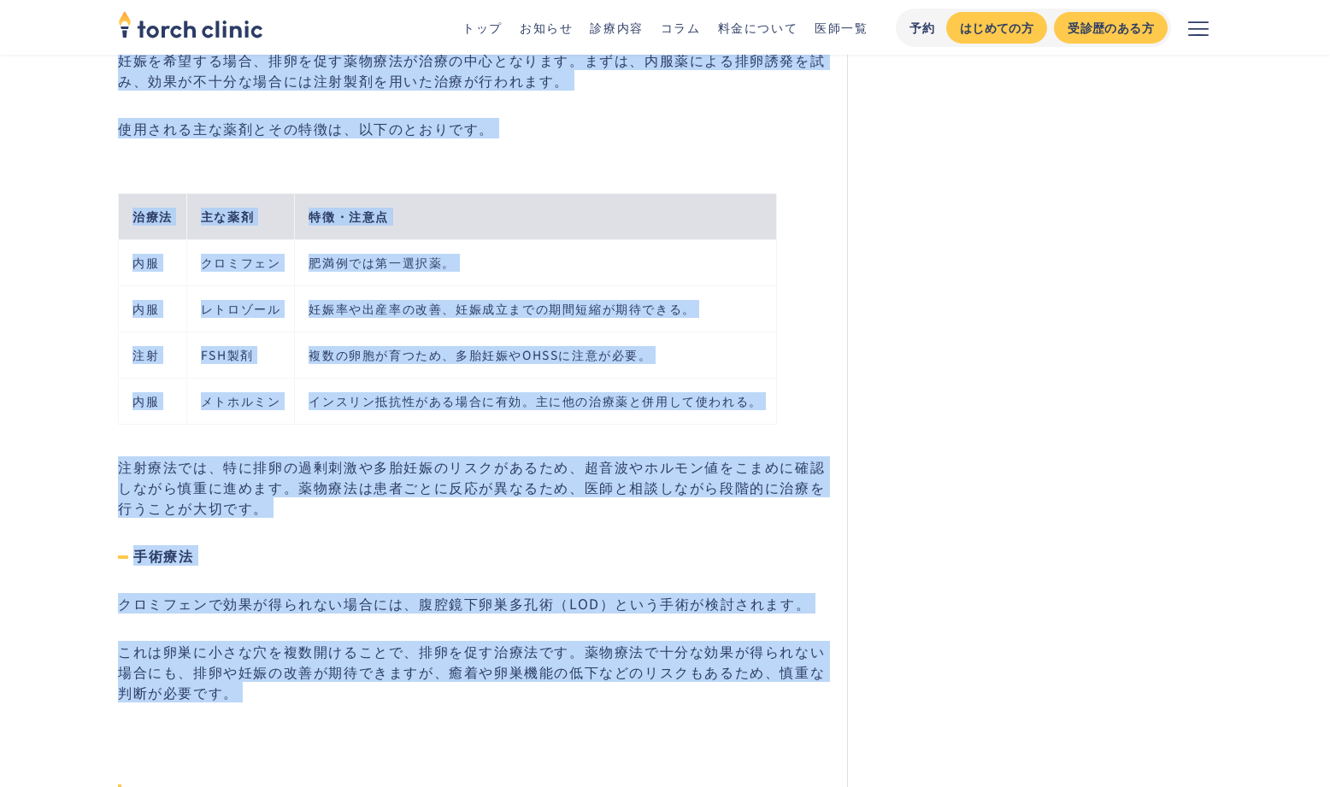
scroll to position [4194, 0]
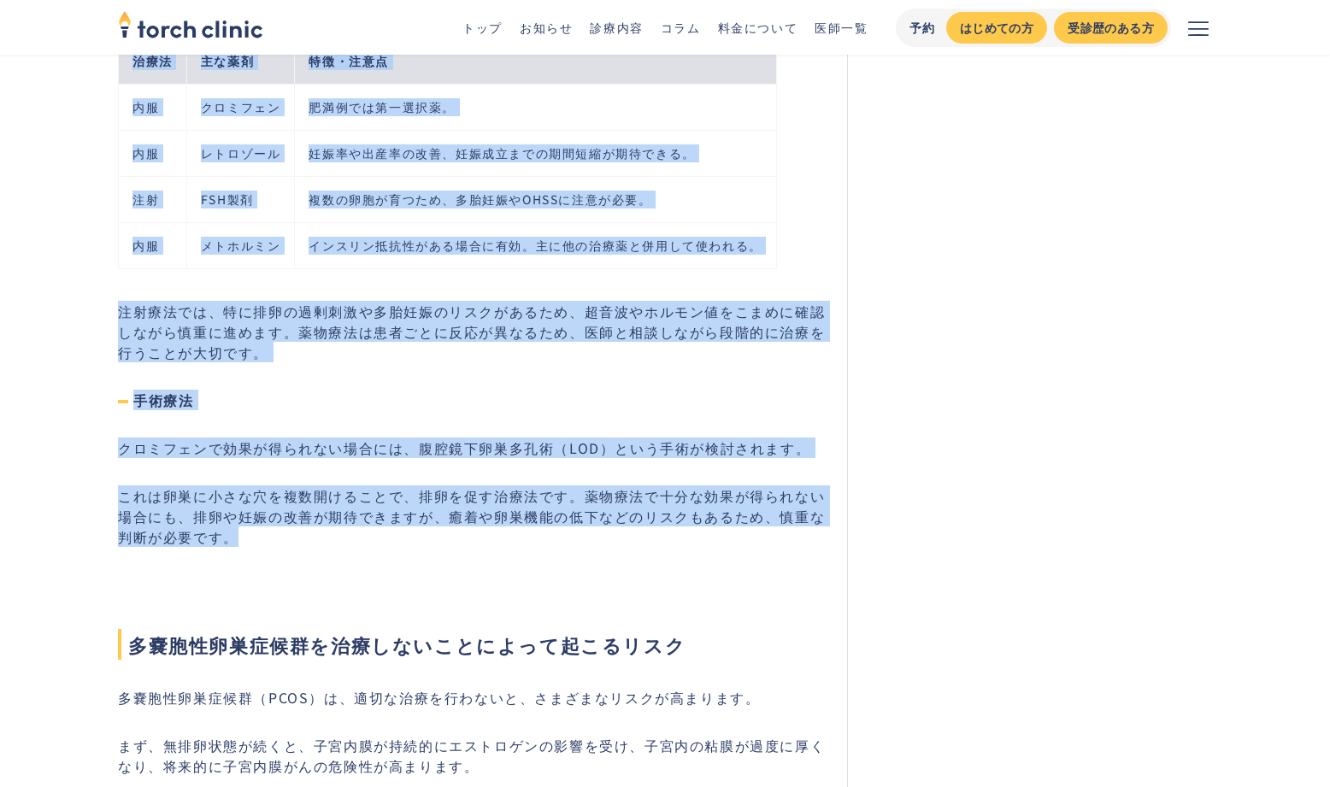
drag, startPoint x: 121, startPoint y: 64, endPoint x: 339, endPoint y: 542, distance: 525.3
click at [339, 542] on div "多嚢胞性卵巣症候群（PCOS：Polycystic Ovary Syndrome）は、月経不順や排卵障害、肥満、お腹が出る、といった症状を伴う疾患です。 この…" at bounding box center [472, 608] width 709 height 7981
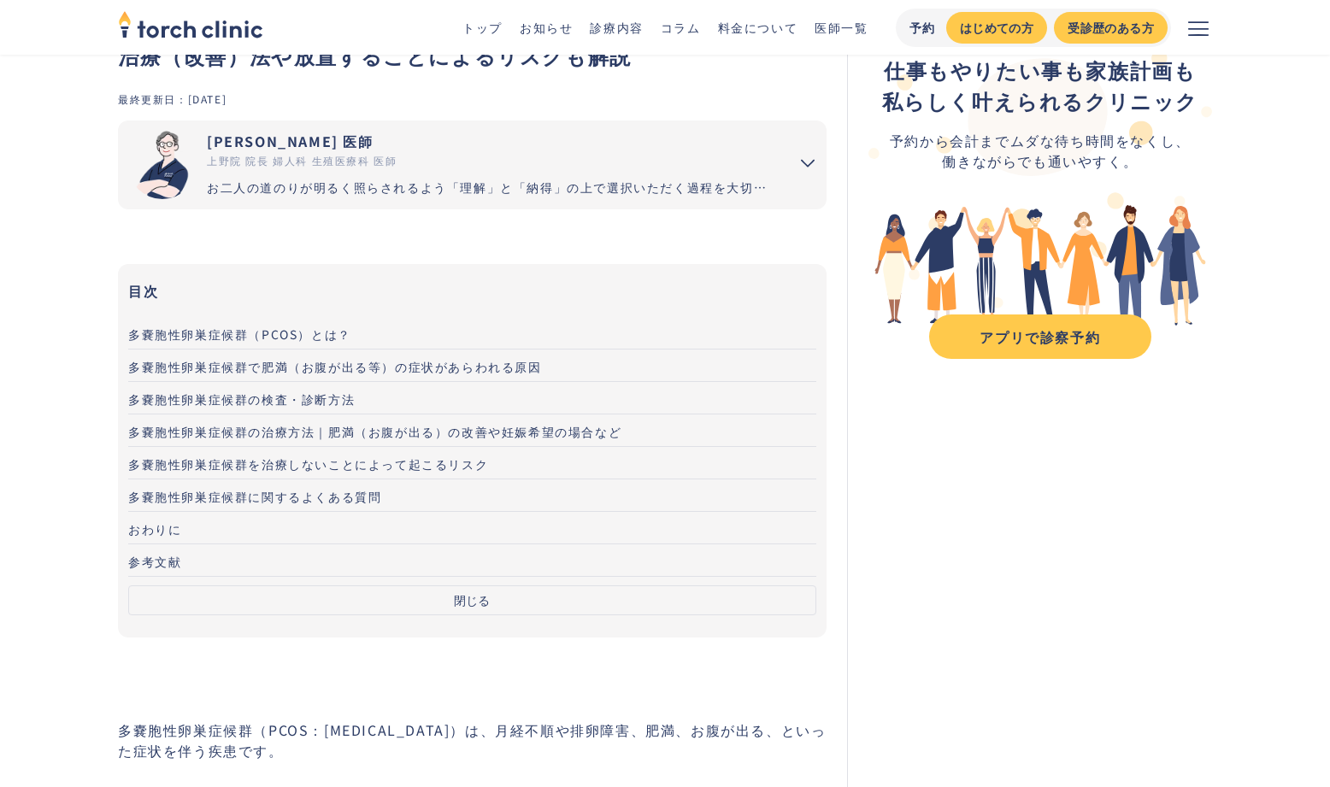
scroll to position [0, 0]
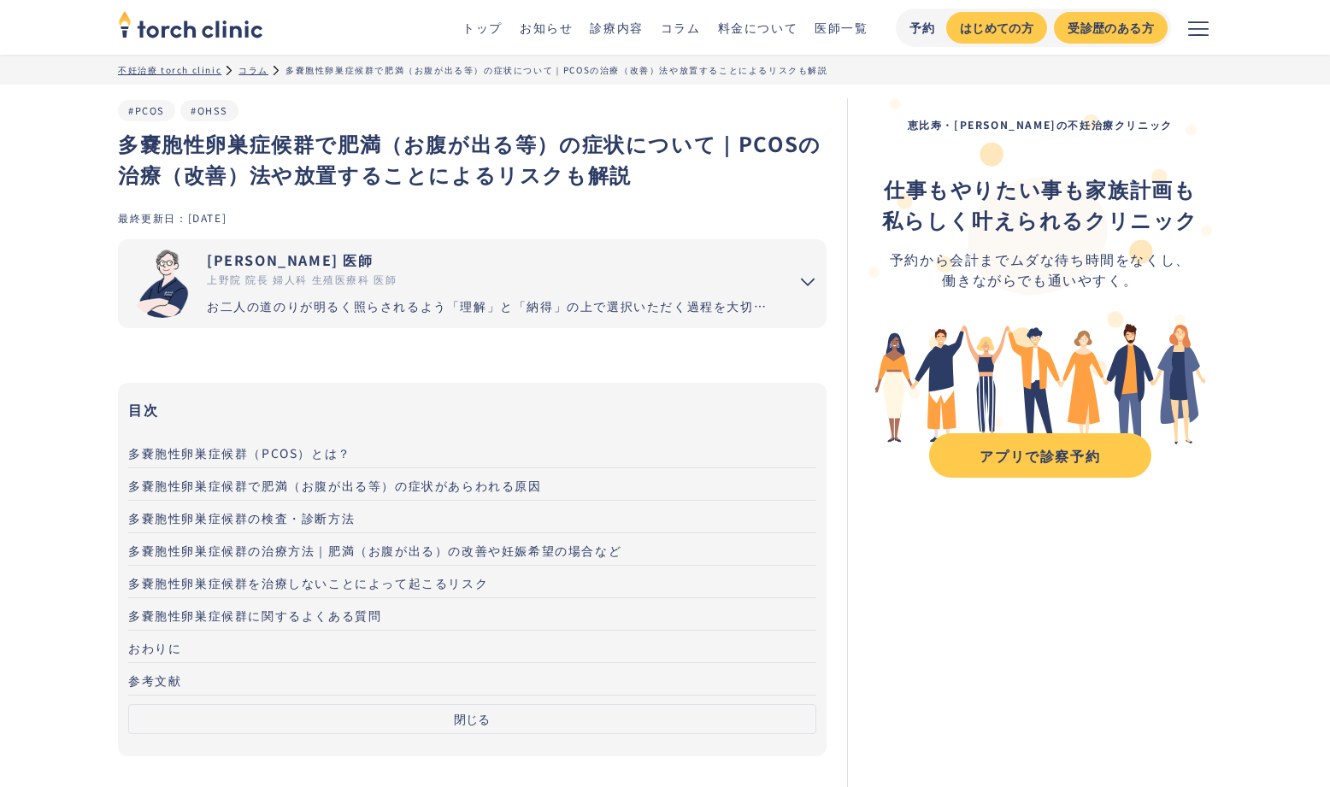
scroll to position [33, 0]
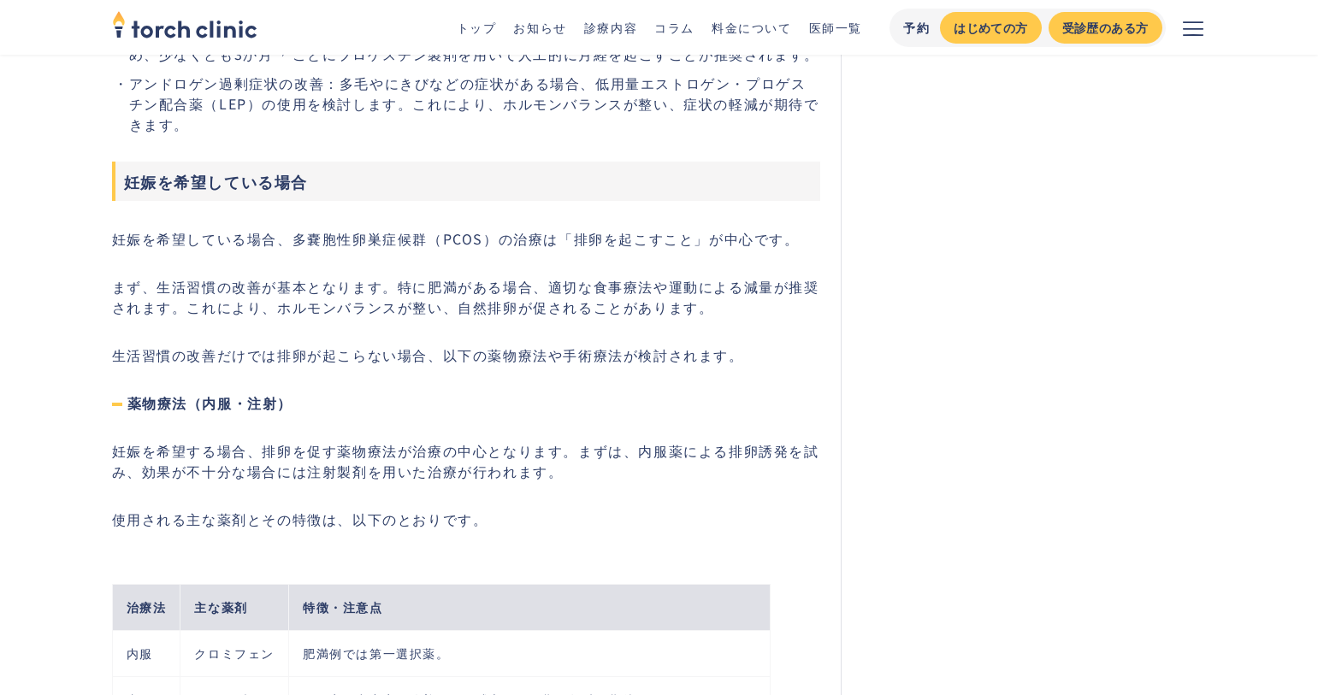
scroll to position [3742, 0]
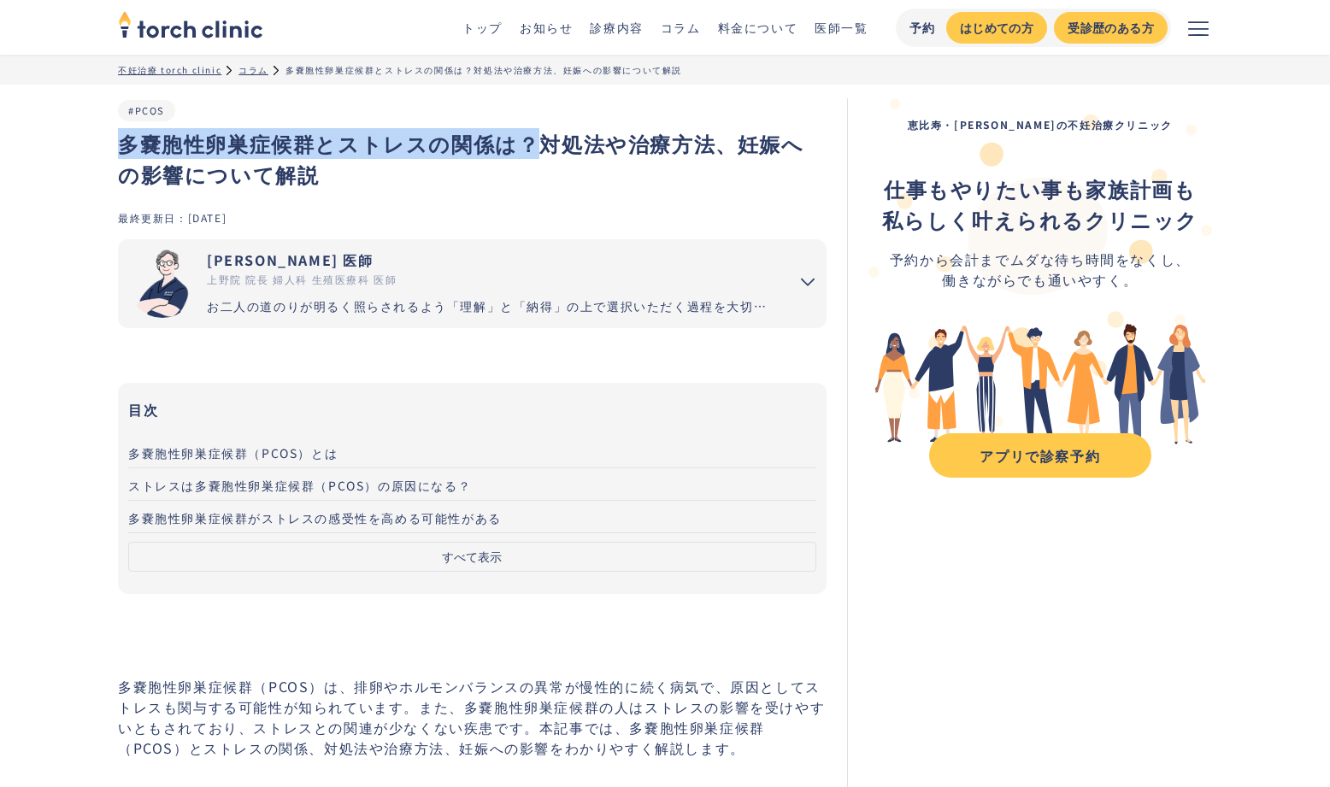
drag, startPoint x: 115, startPoint y: 149, endPoint x: 510, endPoint y: 151, distance: 394.1
copy h1 "多嚢胞性卵巣症候群とストレスの関係は？"
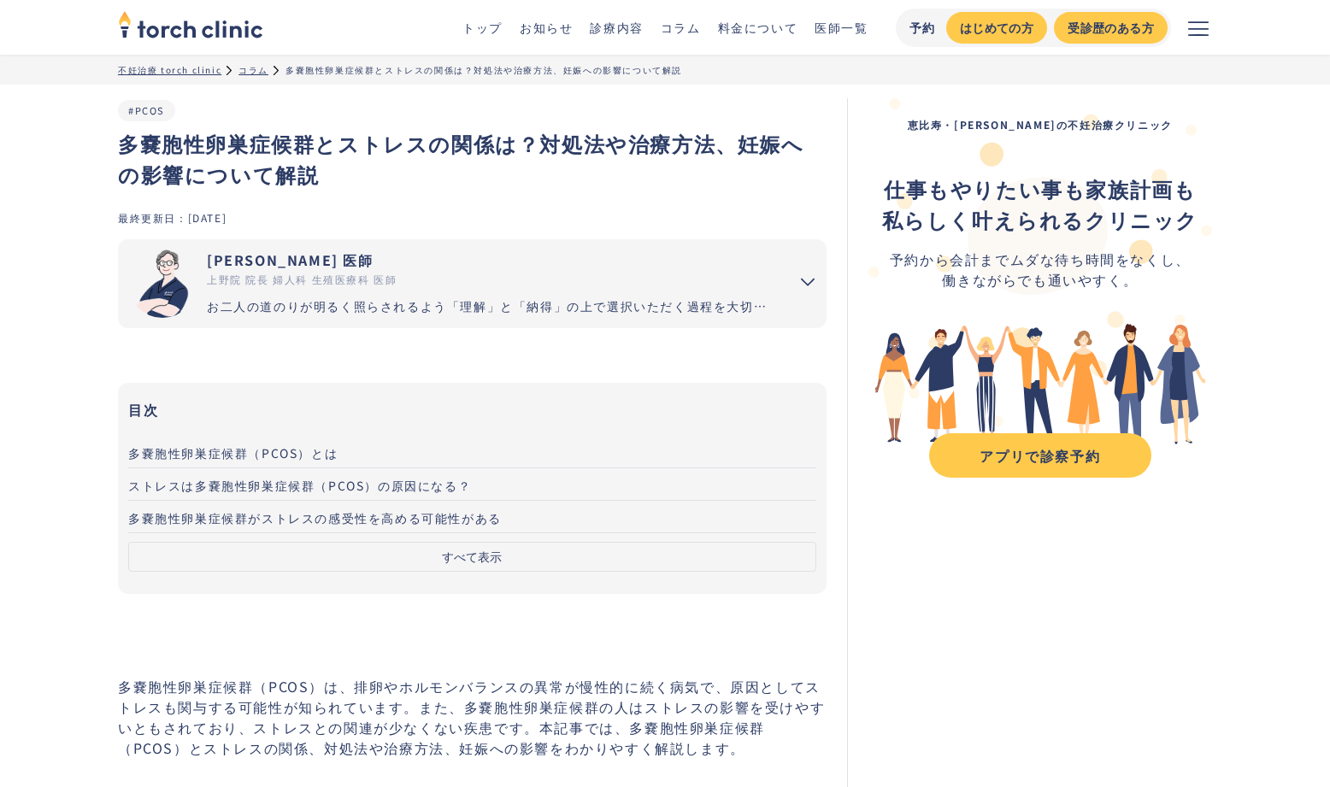
click at [683, 23] on link "コラム" at bounding box center [681, 27] width 40 height 17
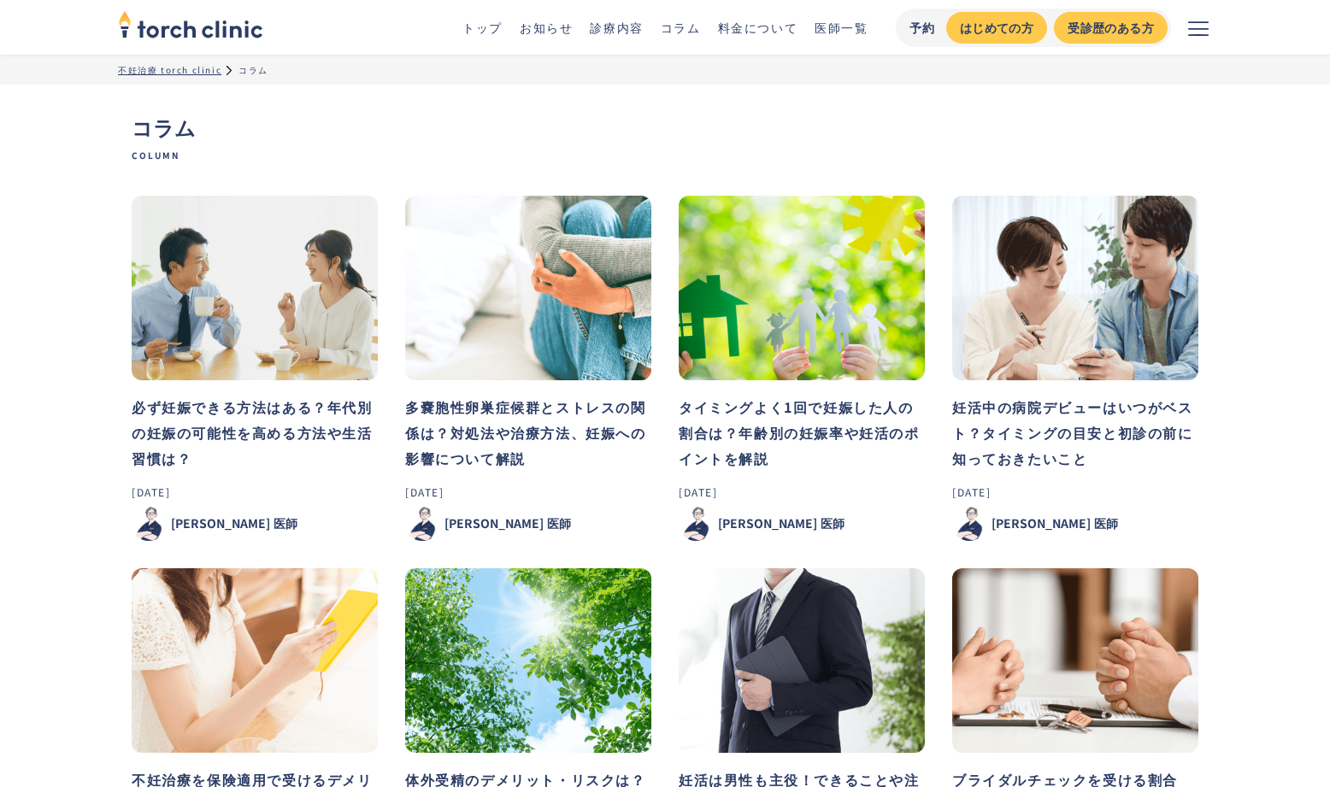
click at [791, 306] on img at bounding box center [802, 288] width 246 height 185
click at [306, 612] on img at bounding box center [255, 661] width 246 height 185
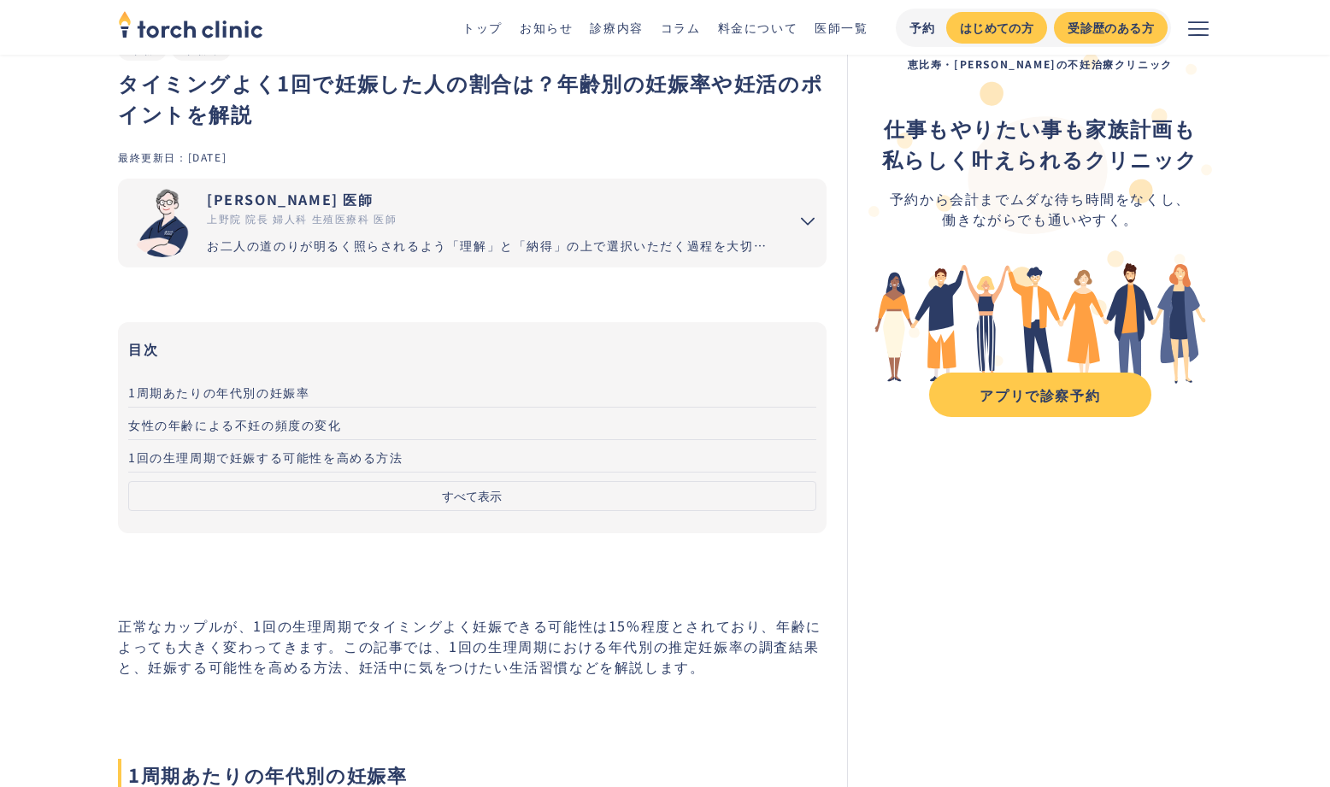
scroll to position [64, 0]
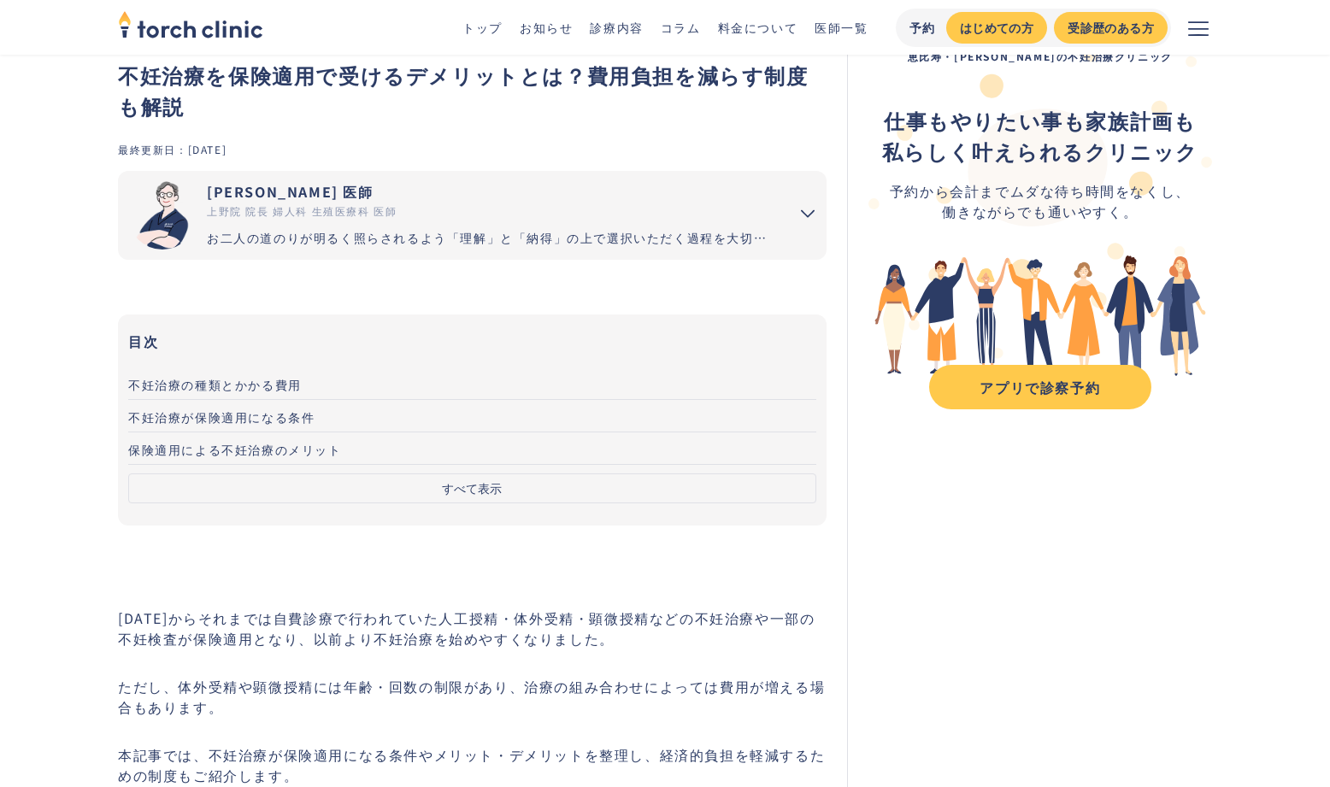
scroll to position [71, 0]
